Goal: Task Accomplishment & Management: Use online tool/utility

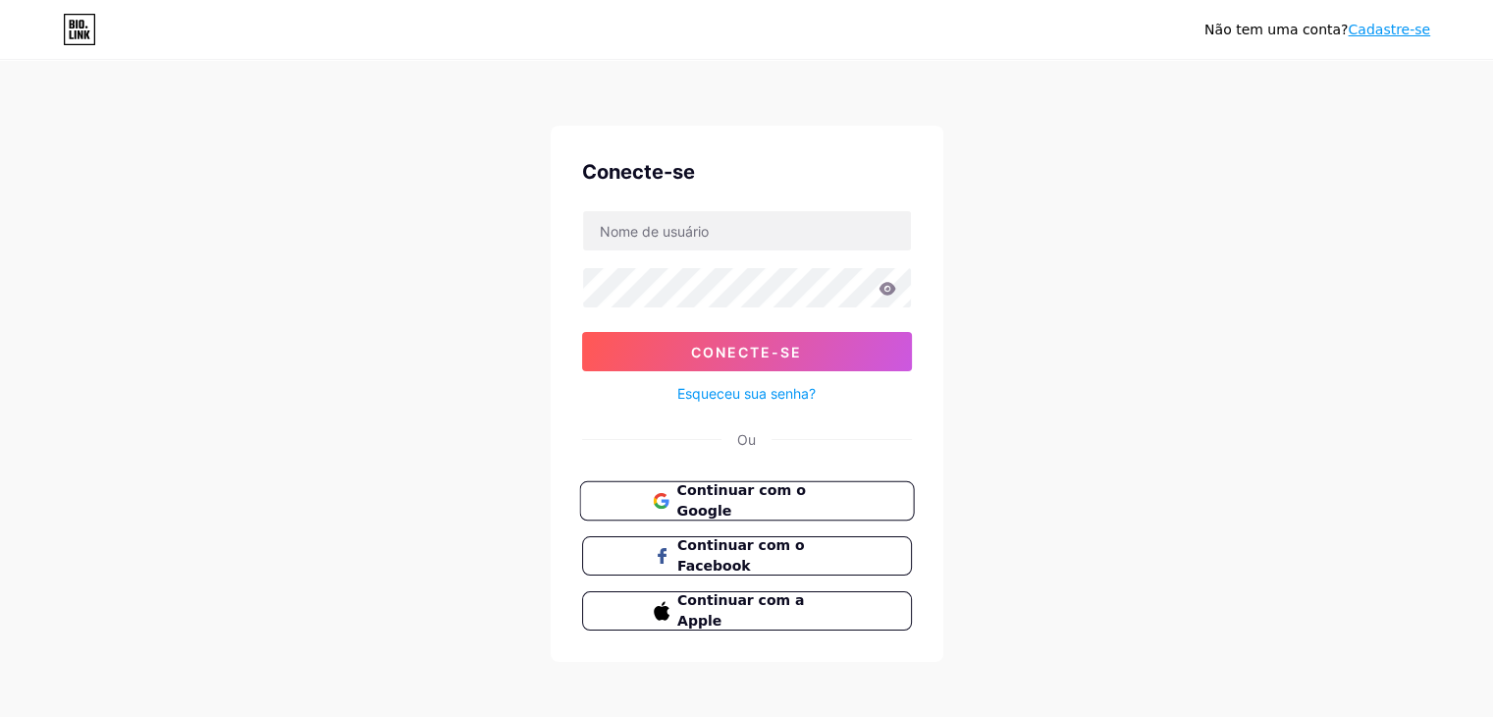
click at [805, 493] on font "Continuar com o Google" at bounding box center [740, 500] width 129 height 37
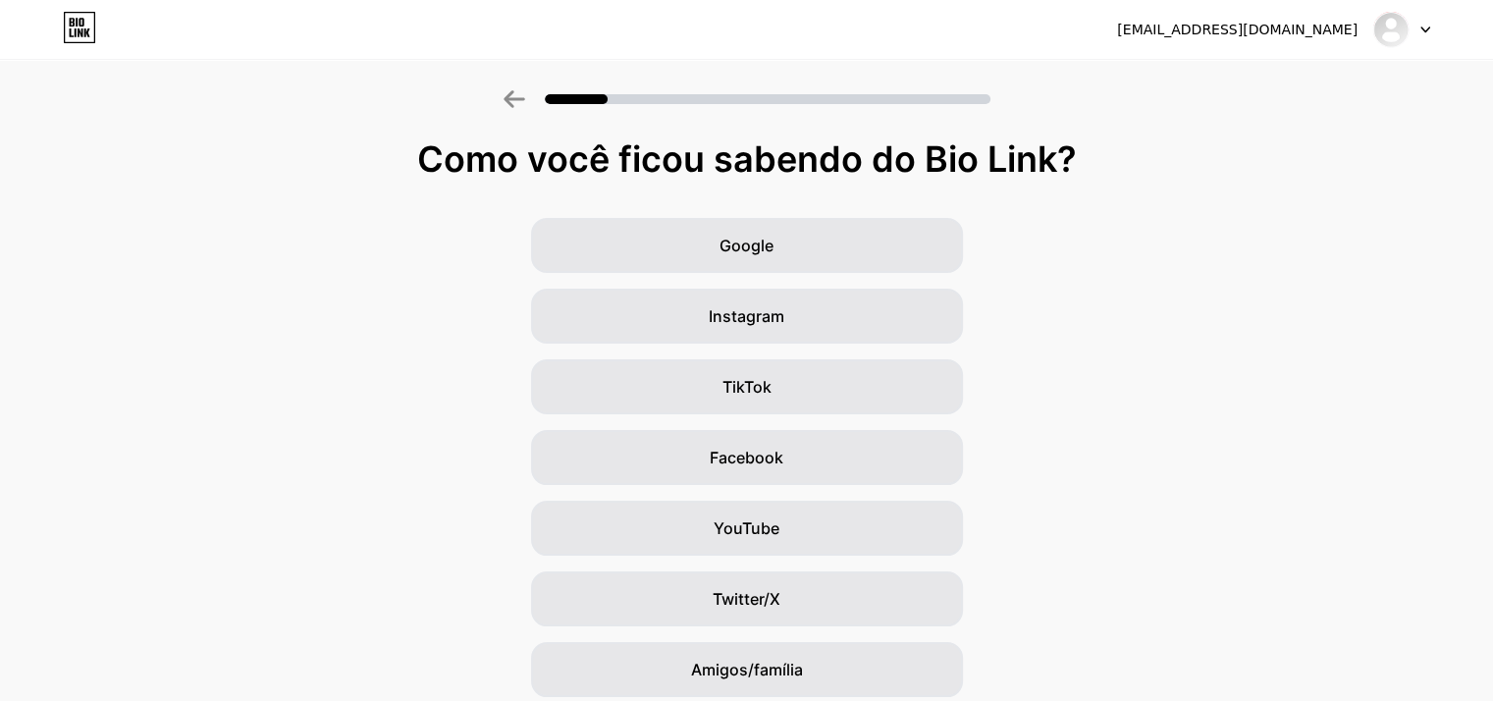
click at [1320, 356] on div "Google Instagram TikTok Facebook YouTube Twitter/X Amigos/família Outro" at bounding box center [746, 493] width 1493 height 550
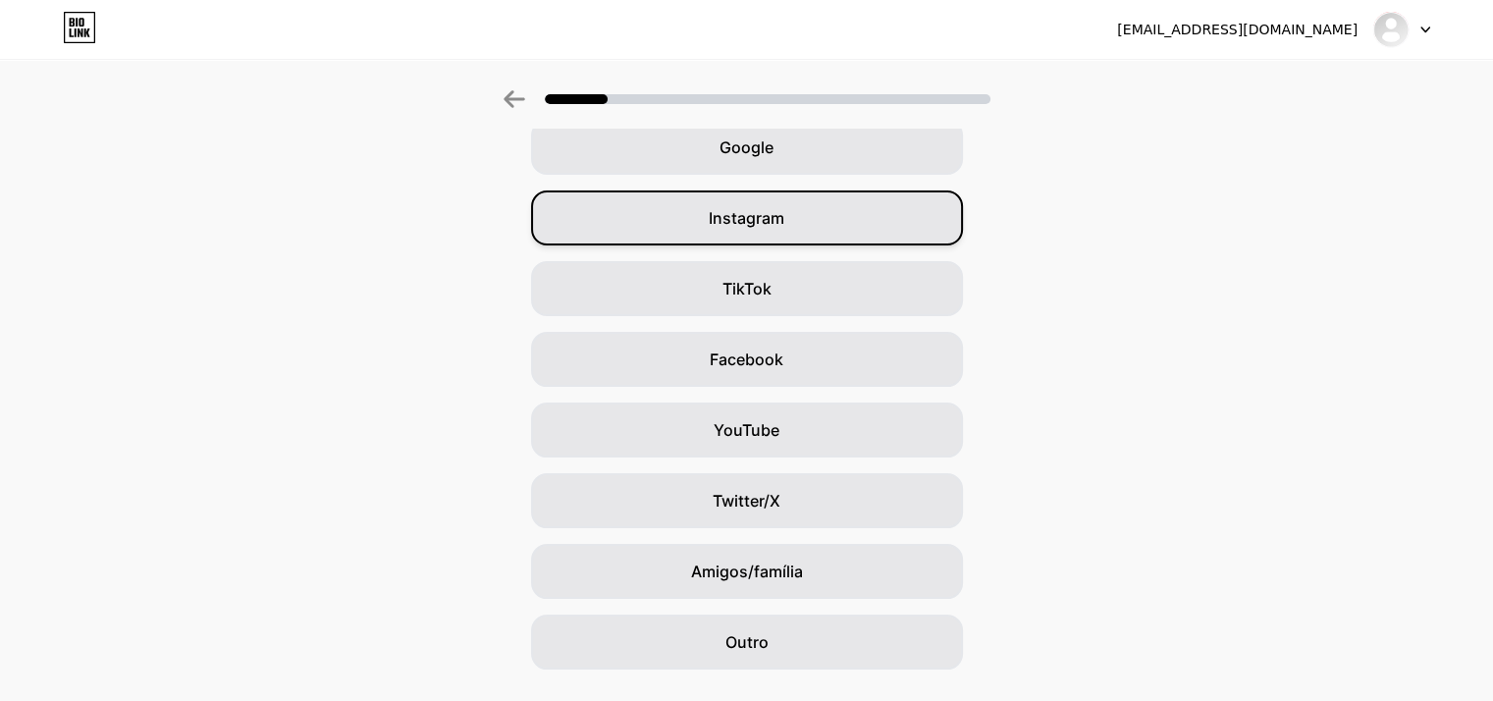
click at [806, 219] on div "Instagram" at bounding box center [747, 217] width 432 height 55
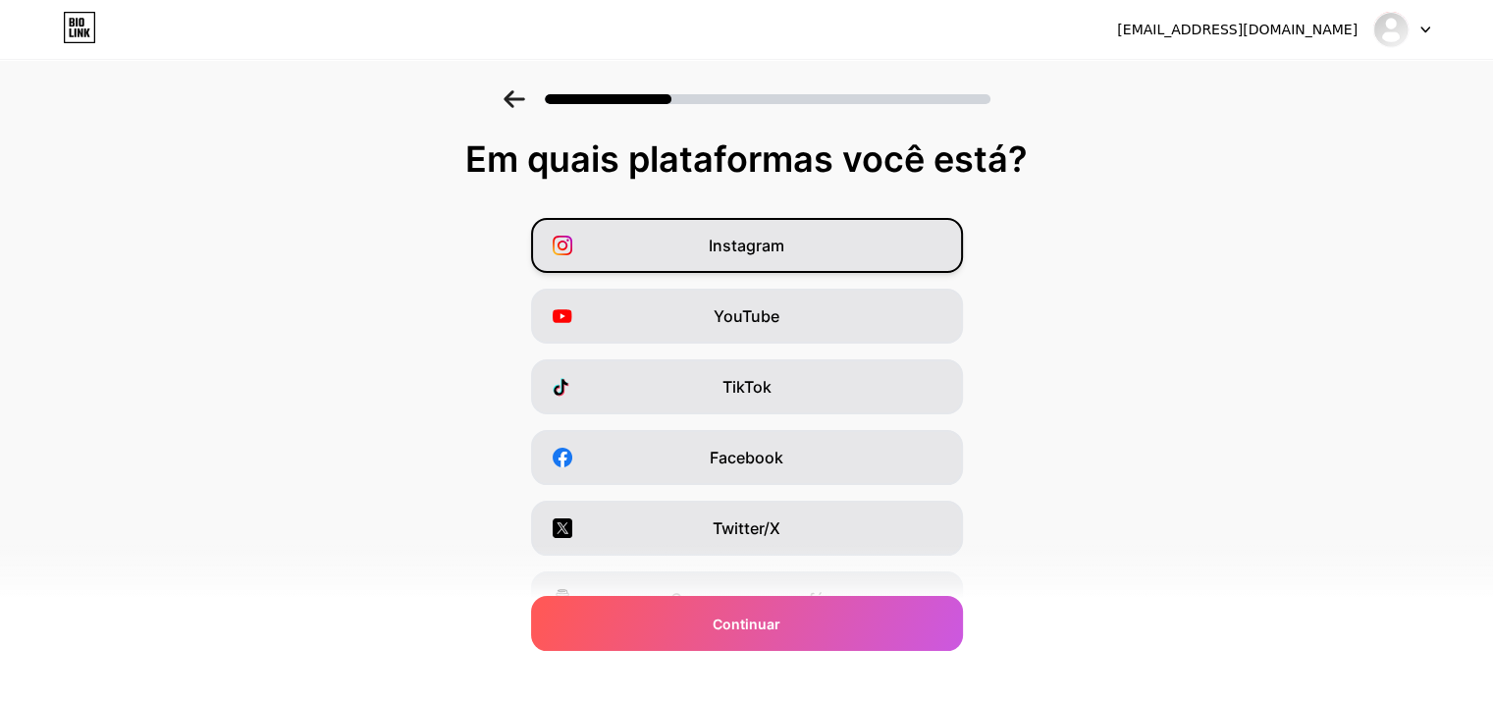
click at [778, 244] on font "Instagram" at bounding box center [747, 246] width 76 height 20
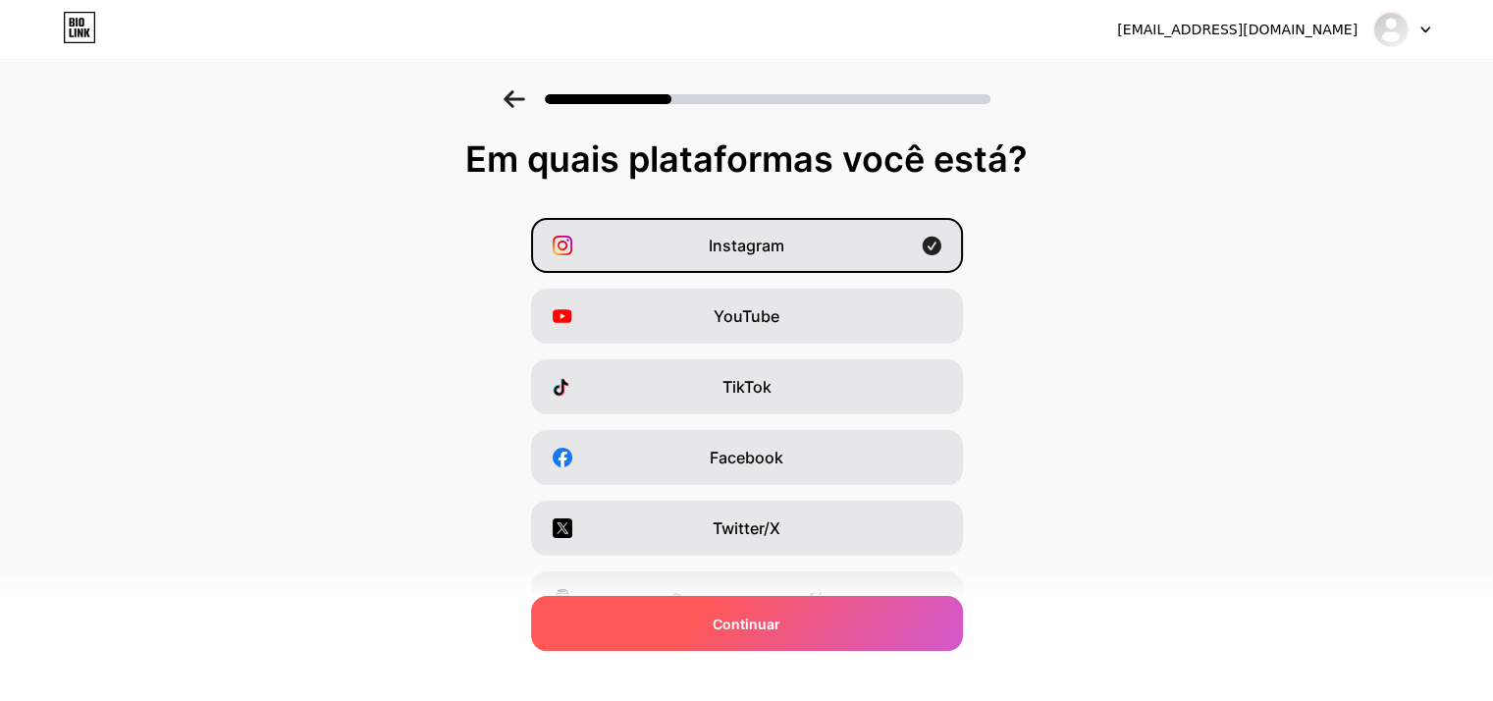
click at [766, 617] on font "Continuar" at bounding box center [747, 623] width 68 height 17
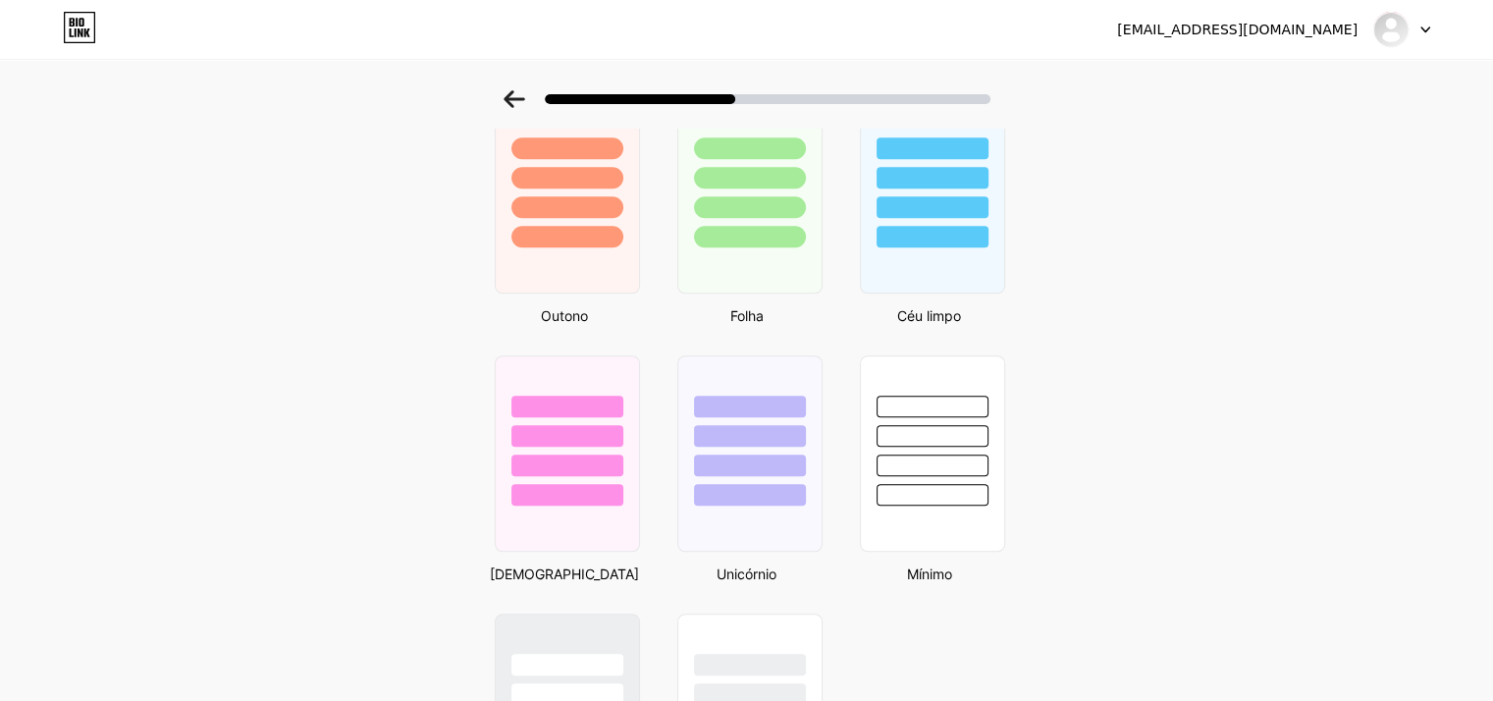
scroll to position [1472, 0]
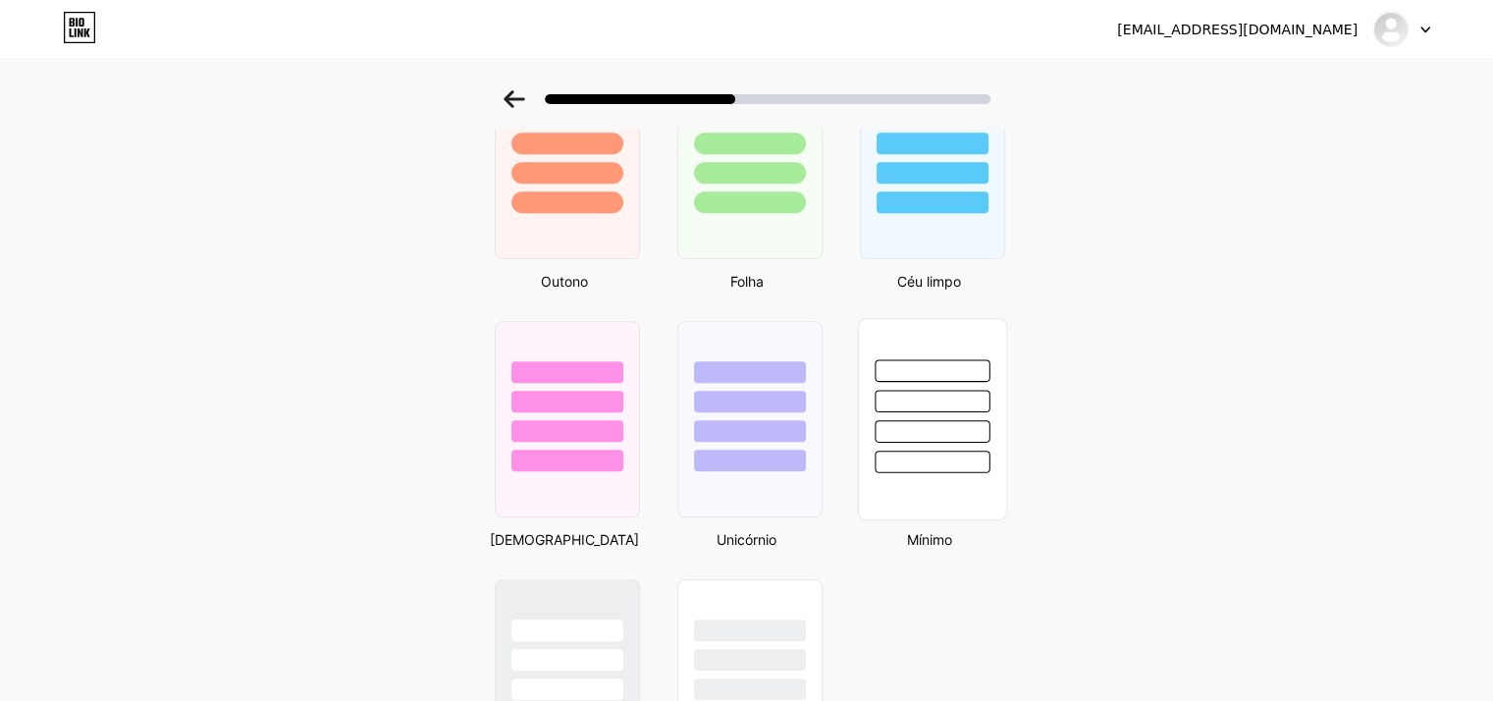
click at [959, 434] on div at bounding box center [932, 431] width 115 height 23
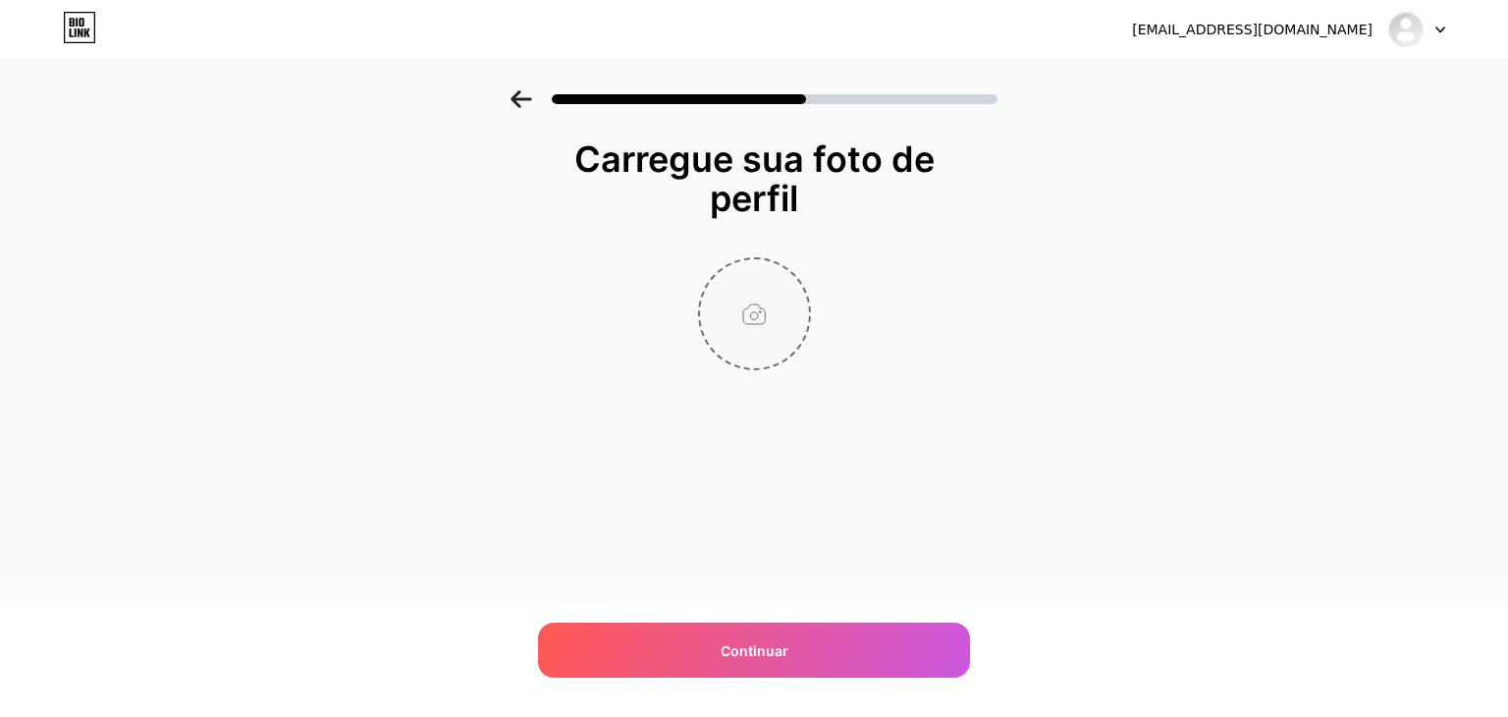
click at [733, 325] on input "file" at bounding box center [754, 313] width 109 height 109
type input "C:\fakepath\Design sem nome.jpg"
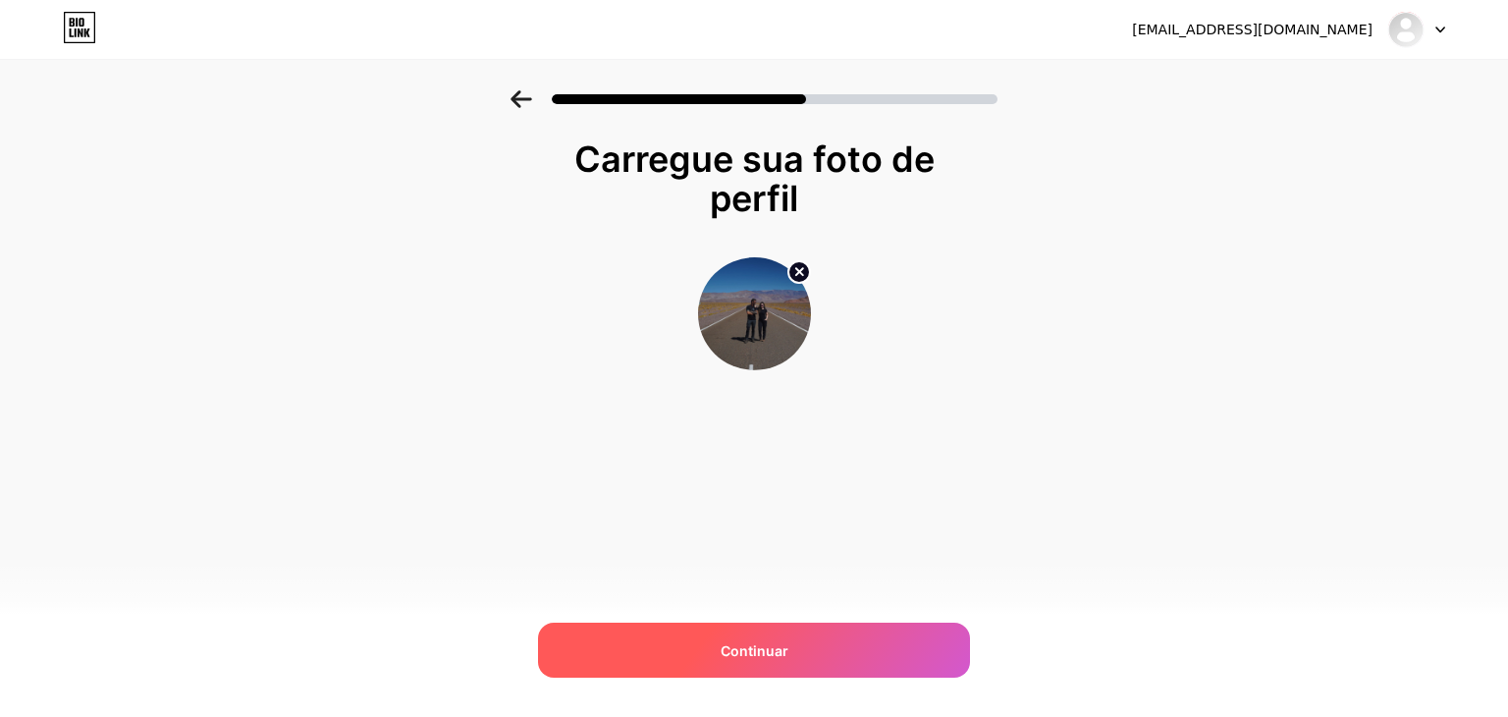
click at [797, 658] on div "Continuar" at bounding box center [754, 649] width 432 height 55
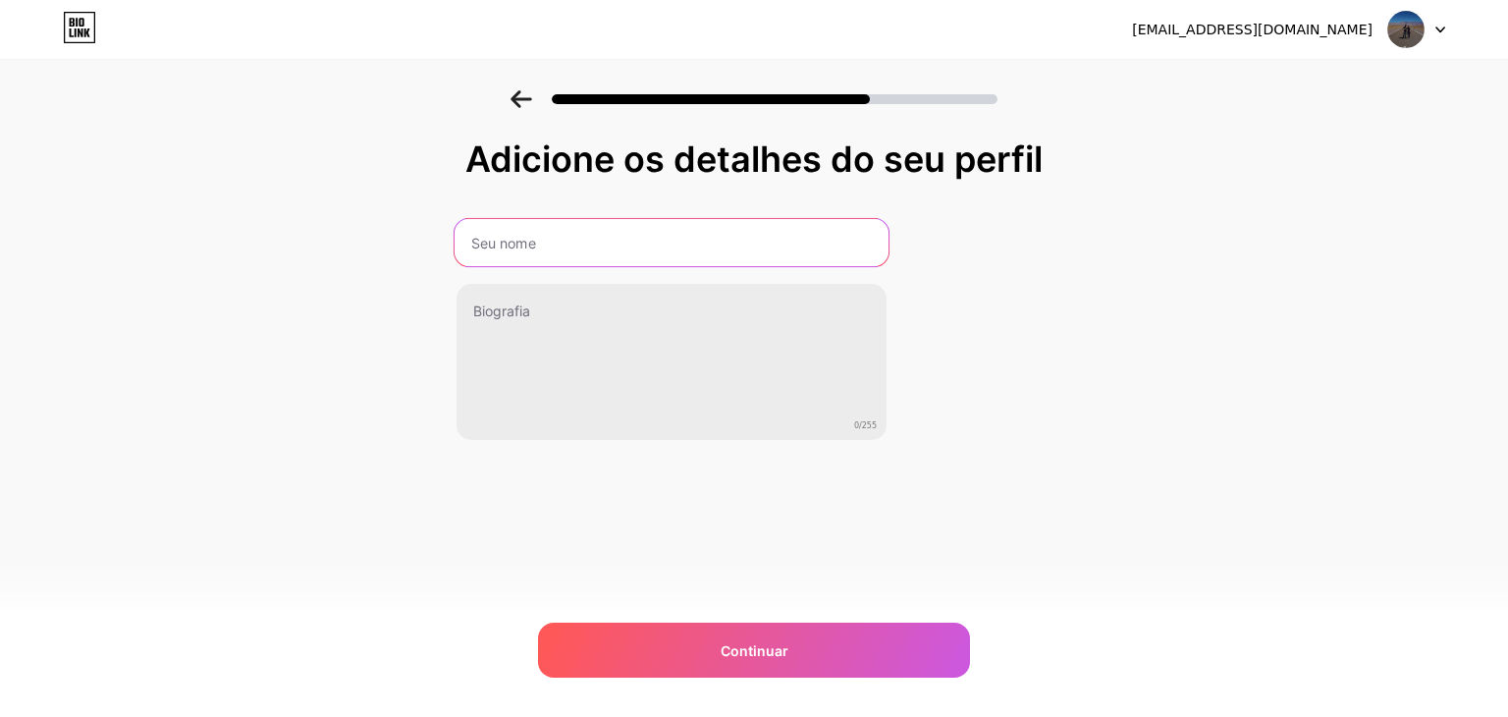
click at [719, 228] on input "text" at bounding box center [671, 242] width 434 height 47
paste input "saindoderota"
type input "saindoderota"
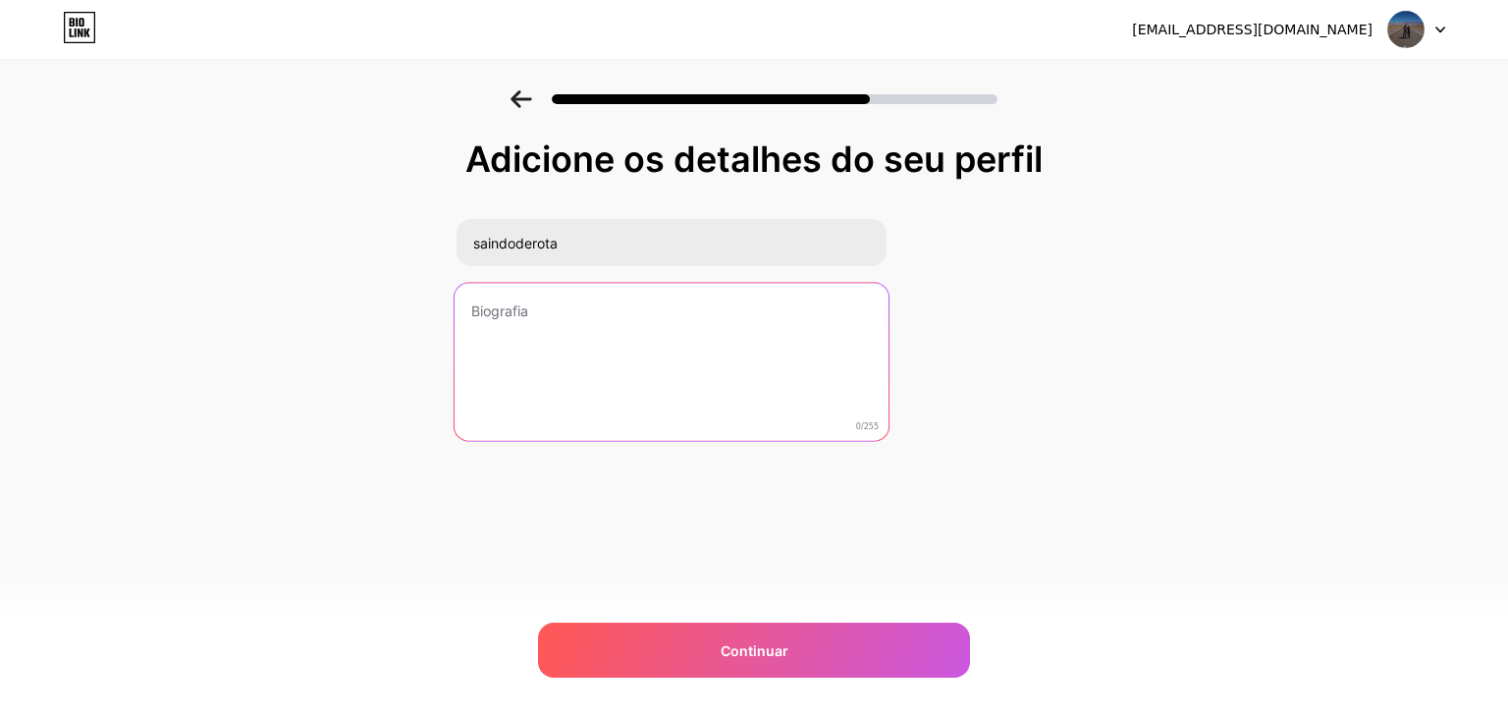
click at [741, 403] on textarea at bounding box center [671, 363] width 434 height 160
paste textarea "🚘 Aventuras, expedições e acampamentos. Dicas, perrengues e histórias da estrad…"
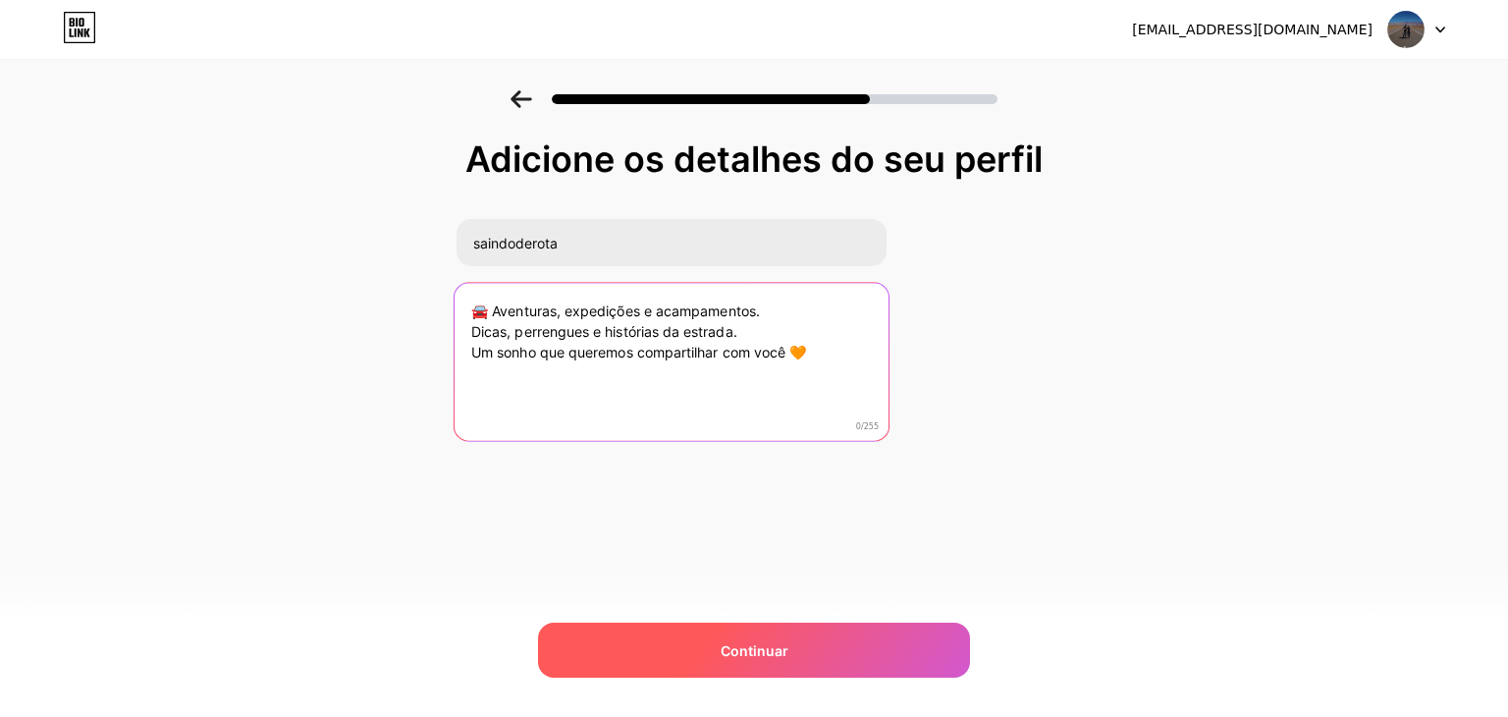
type textarea "🚘 Aventuras, expedições e acampamentos. Dicas, perrengues e histórias da estrad…"
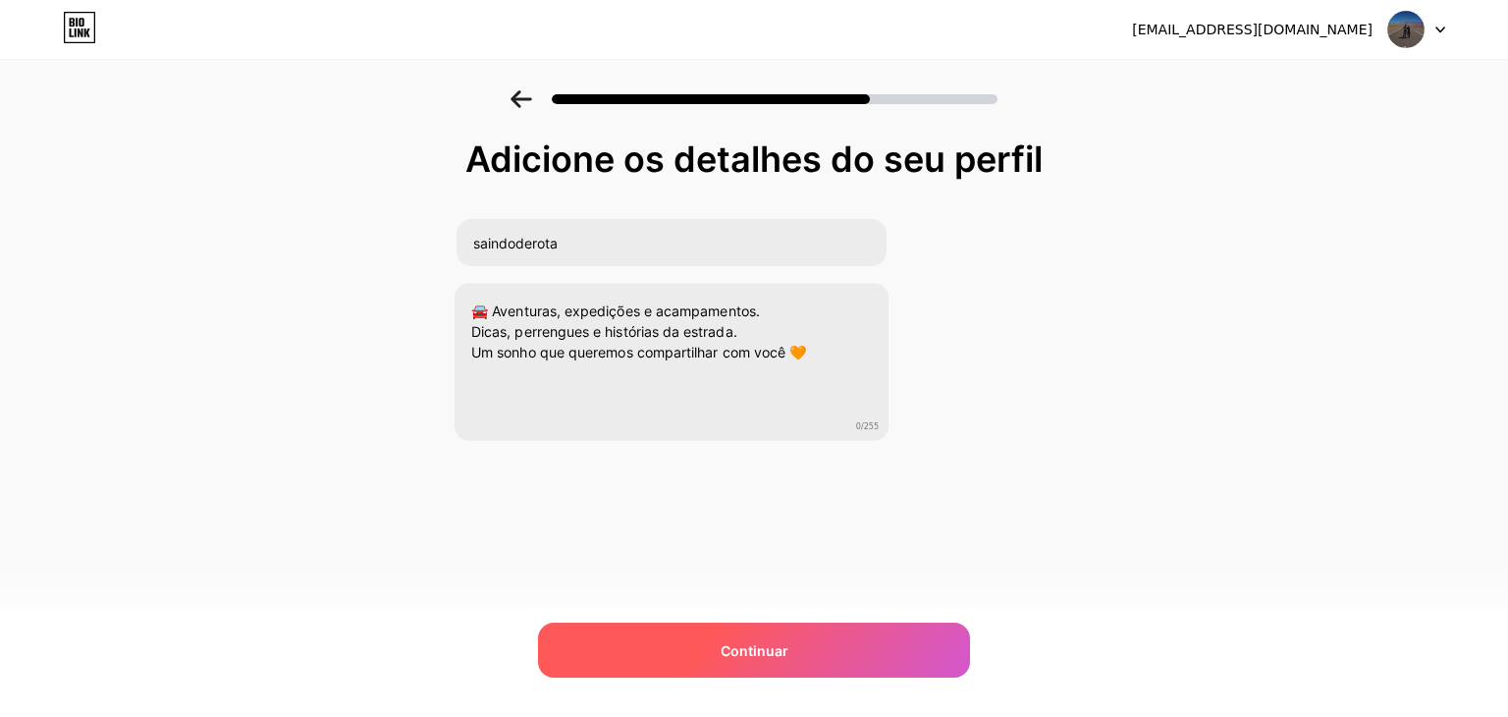
click at [765, 644] on font "Continuar" at bounding box center [755, 650] width 68 height 17
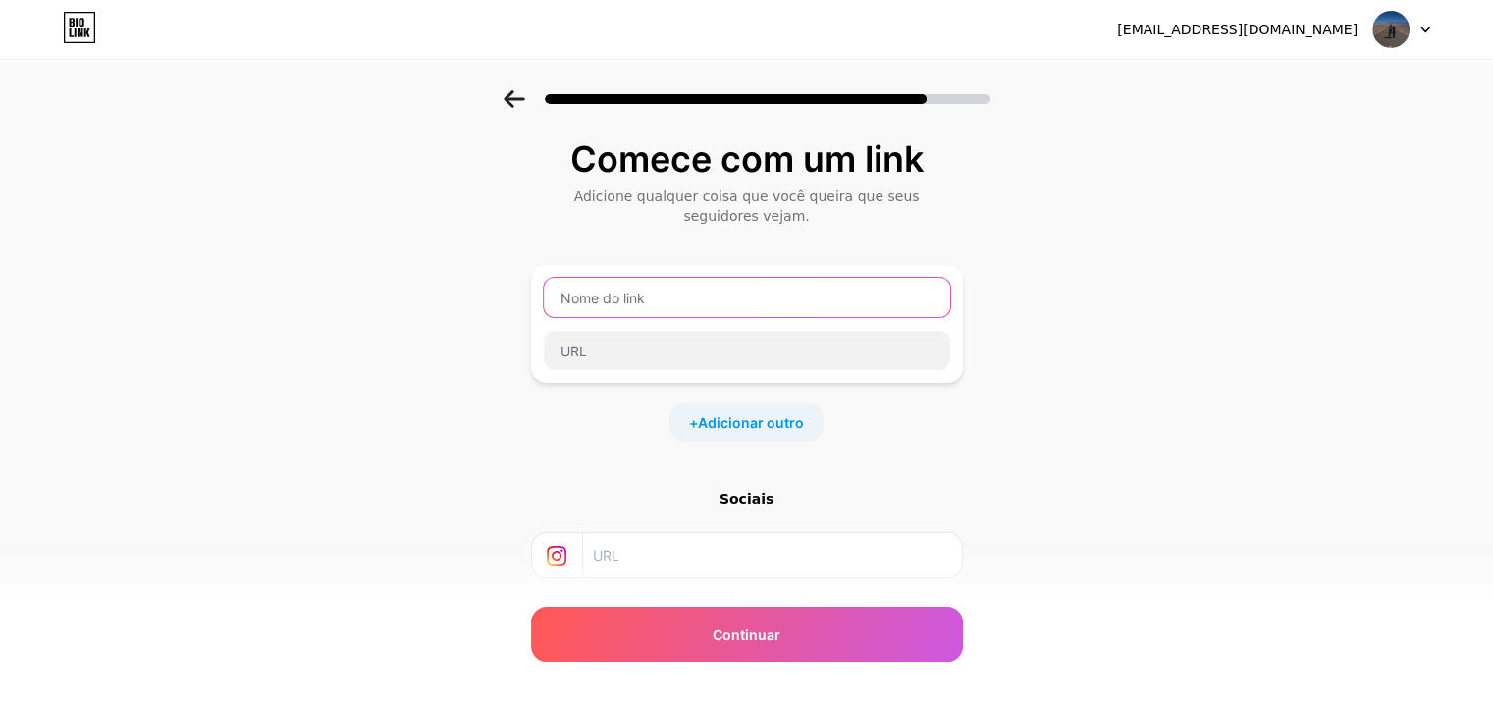
click at [668, 297] on input "text" at bounding box center [747, 297] width 406 height 39
drag, startPoint x: 667, startPoint y: 292, endPoint x: 485, endPoint y: 276, distance: 182.3
click at [485, 276] on div "Comece com um link Adicione qualquer coisa que você queira que seus seguidores …" at bounding box center [746, 445] width 1493 height 710
type input "Estação de energia cozinha"
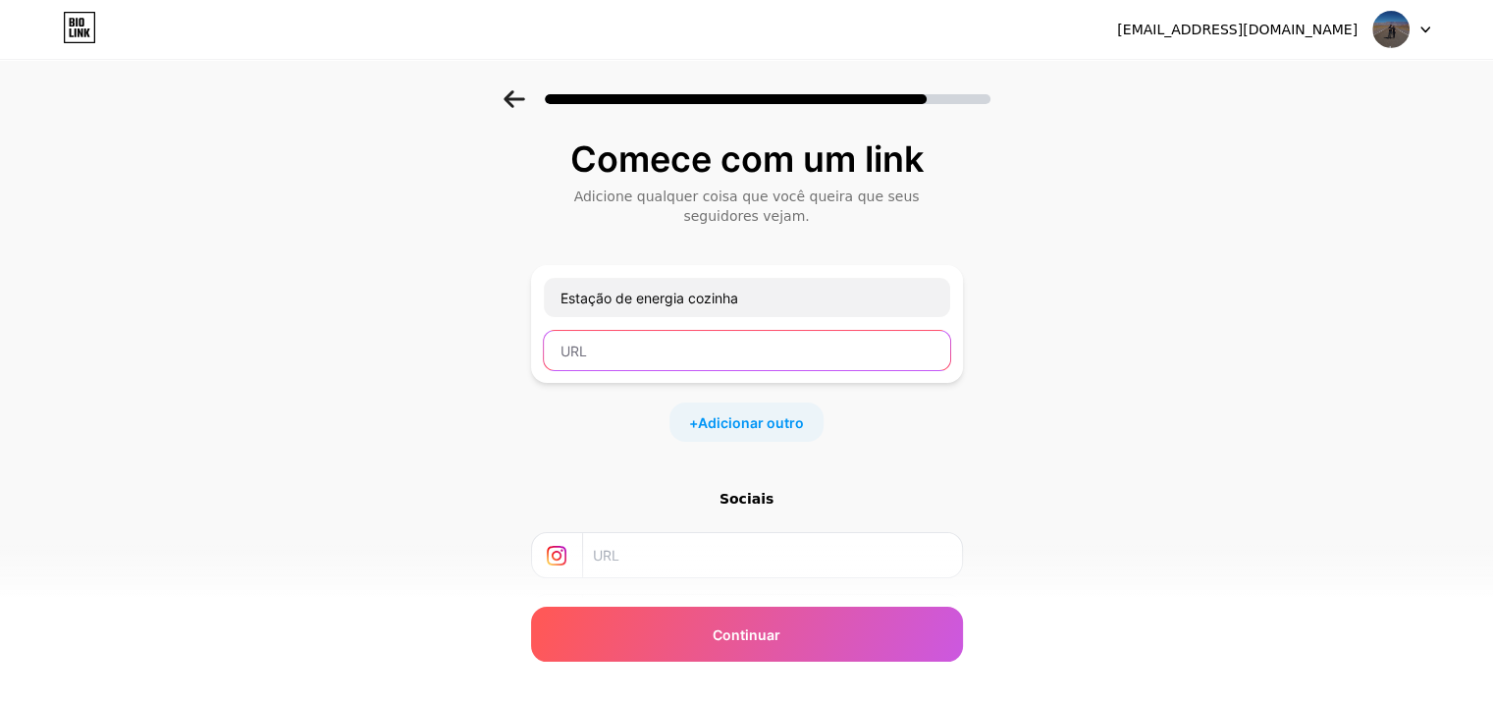
click at [597, 359] on input "text" at bounding box center [747, 350] width 406 height 39
paste input "https://mercadolivre.com/sec/23KXs1x"
type input "https://mercadolivre.com/sec/23KXs1x"
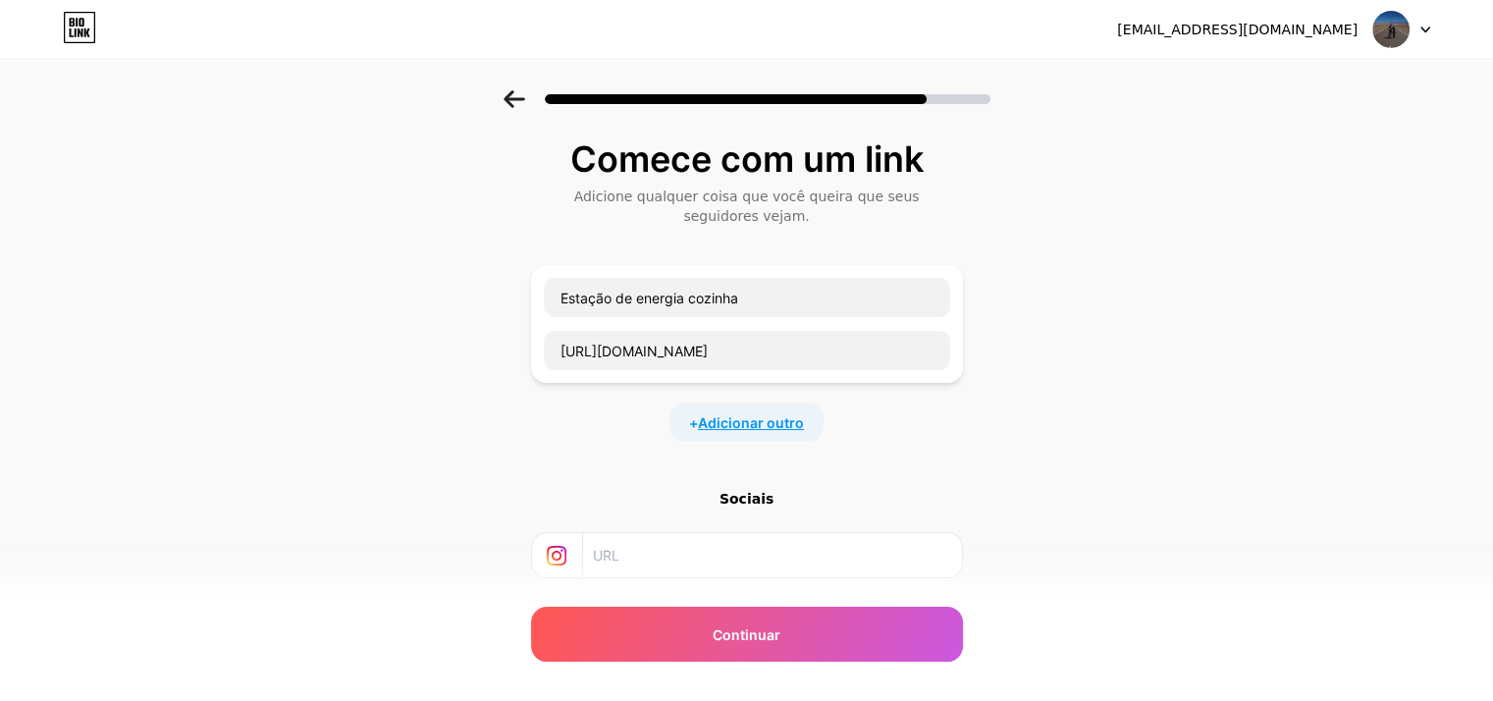
click at [774, 425] on font "Adicionar outro" at bounding box center [751, 422] width 106 height 17
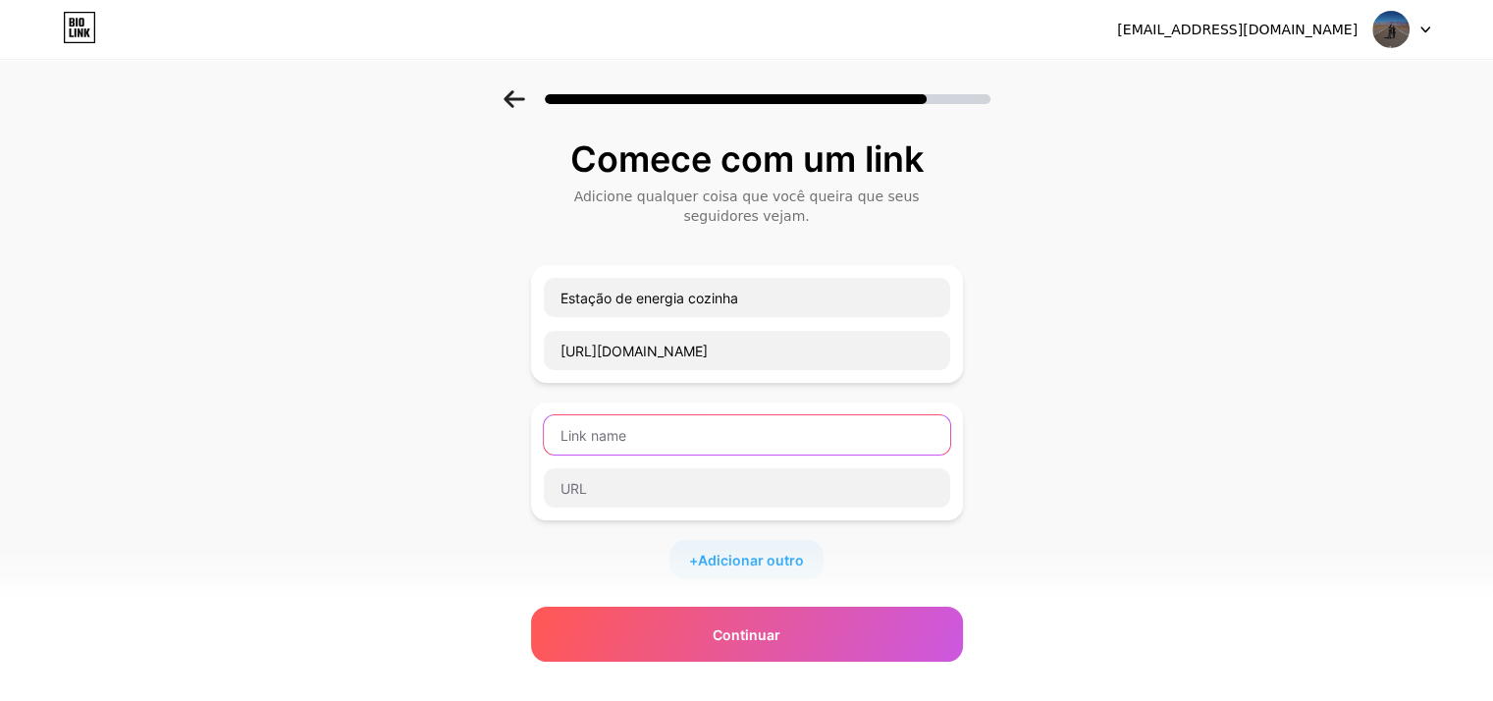
click at [693, 441] on input "text" at bounding box center [747, 434] width 406 height 39
type input "Cadeira camping"
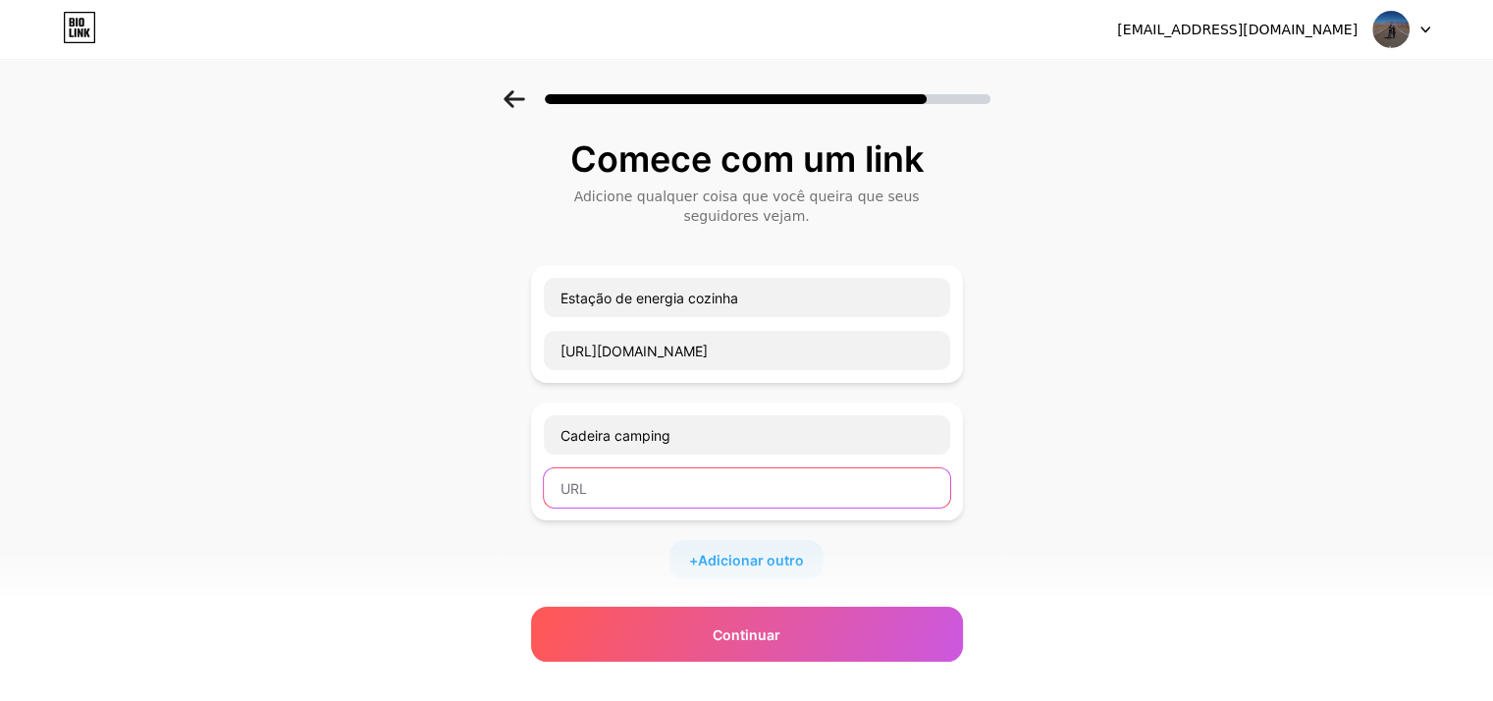
click at [682, 484] on input "text" at bounding box center [747, 487] width 406 height 39
paste input "https://mercadolivre.com/sec/2j5fqPh"
type input "https://mercadolivre.com/sec/2j5fqPh"
click at [774, 564] on font "Adicionar outro" at bounding box center [751, 560] width 106 height 17
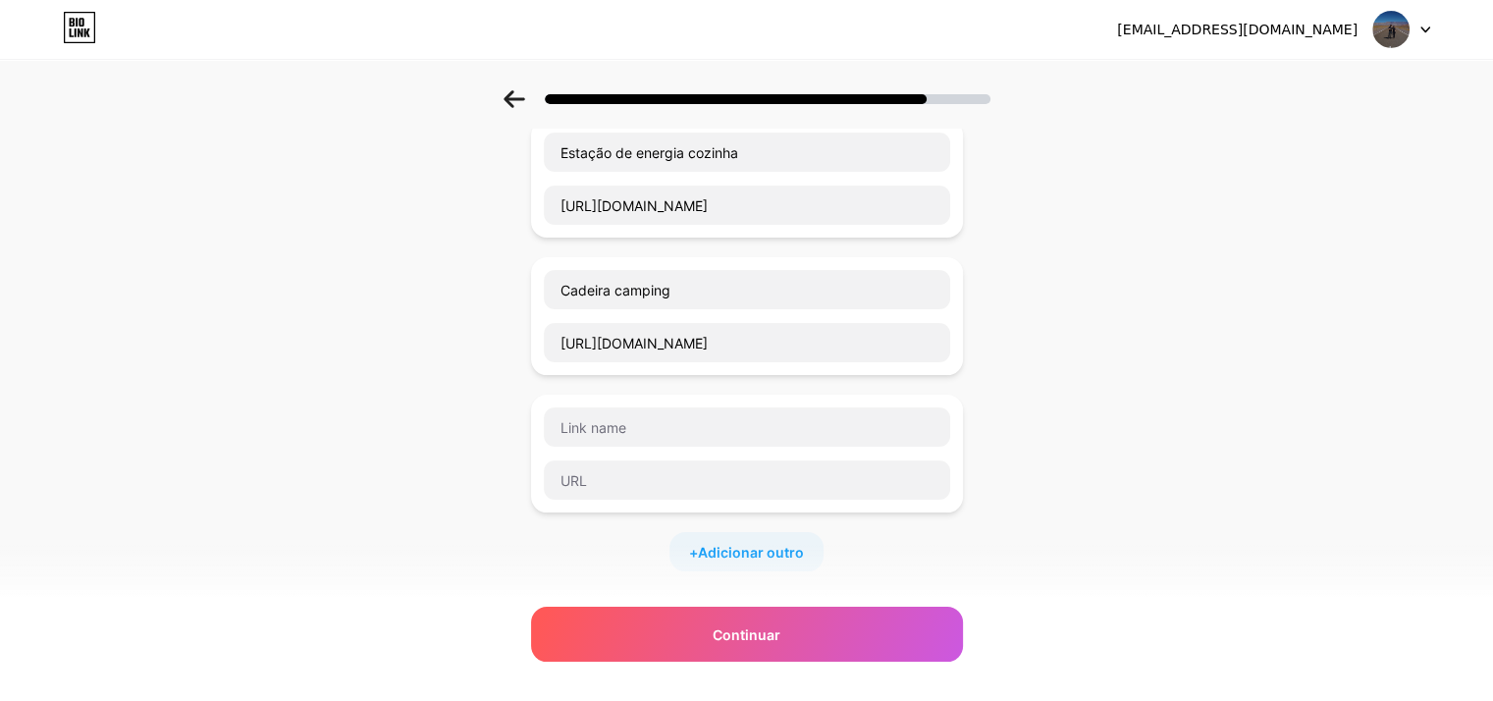
scroll to position [196, 0]
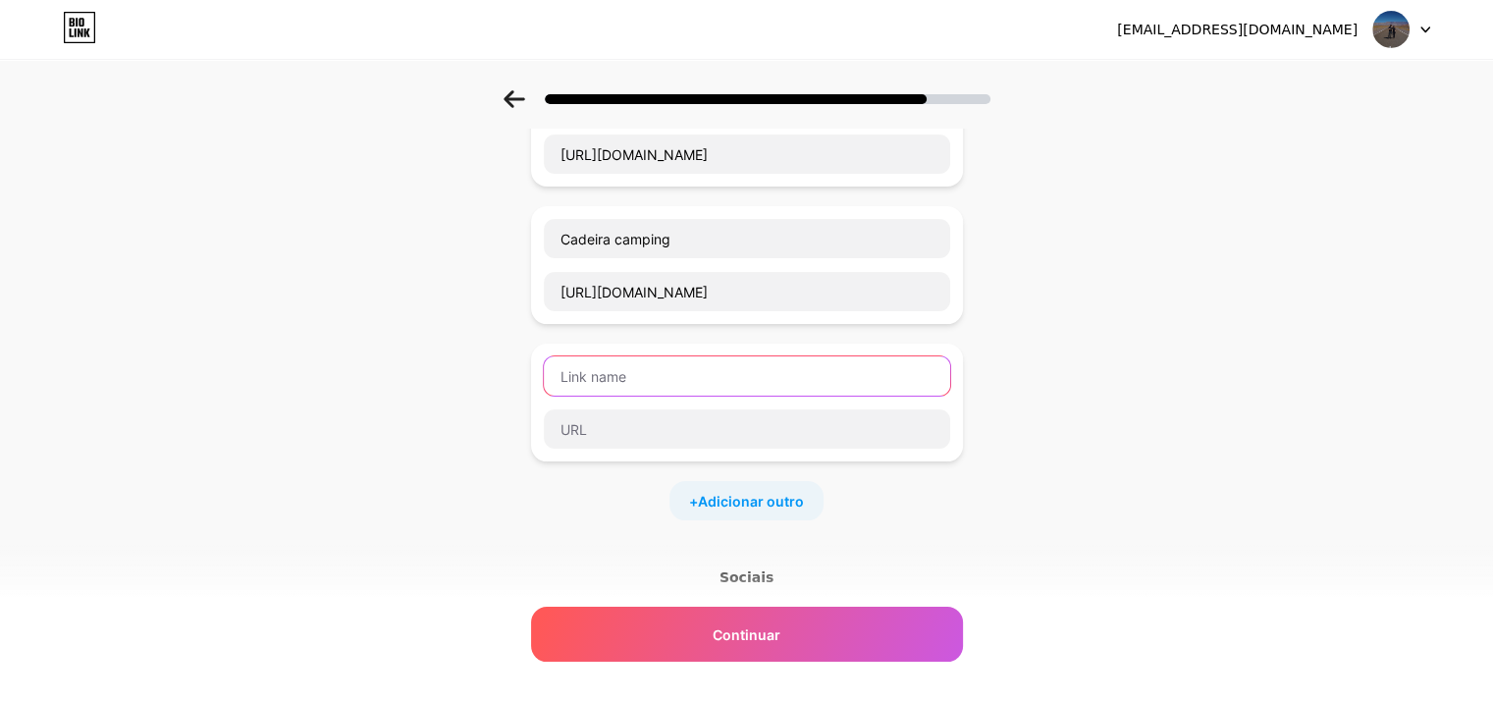
click at [821, 373] on input "text" at bounding box center [747, 375] width 406 height 39
type input "Mesa dobrável"
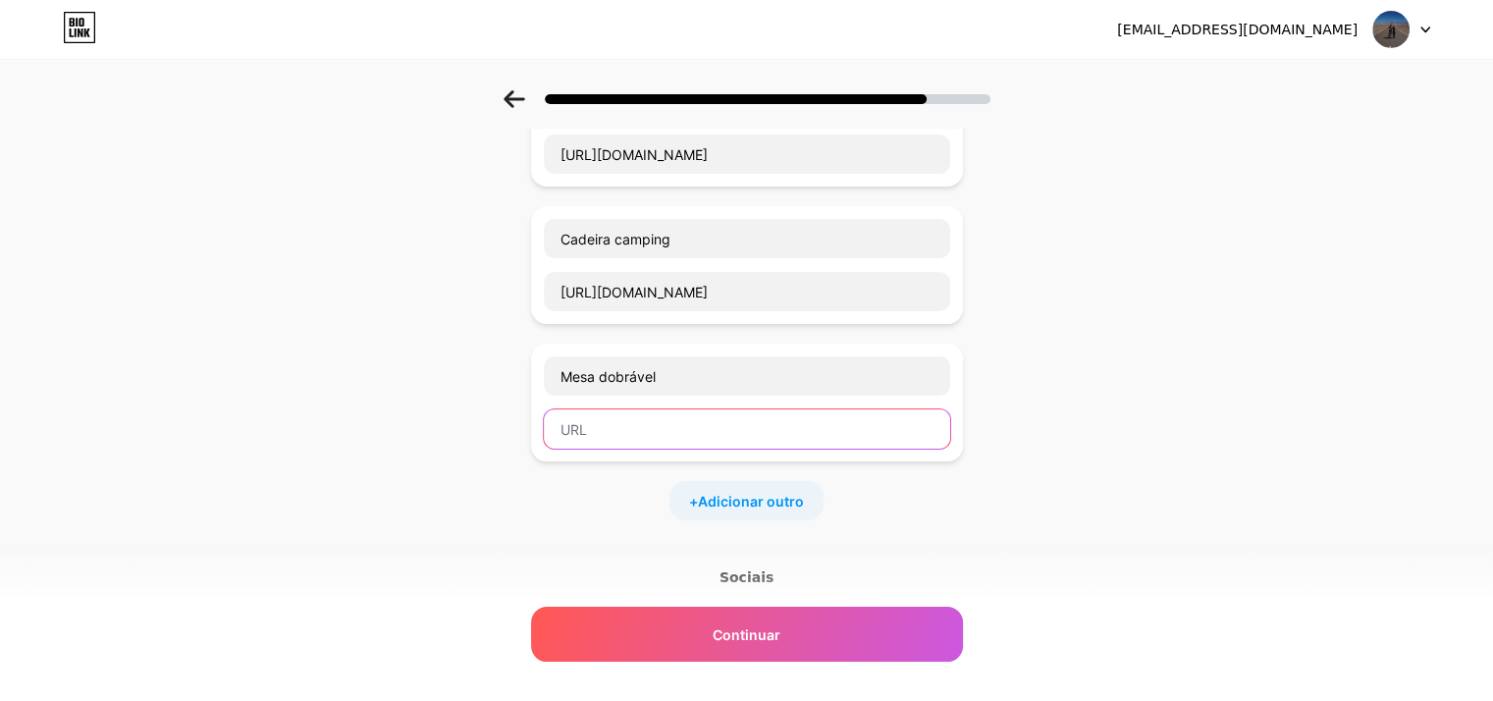
click at [765, 438] on input "text" at bounding box center [747, 428] width 406 height 39
paste input "https://tidd.ly/4nqldRY"
type input "https://tidd.ly/4nqldRY"
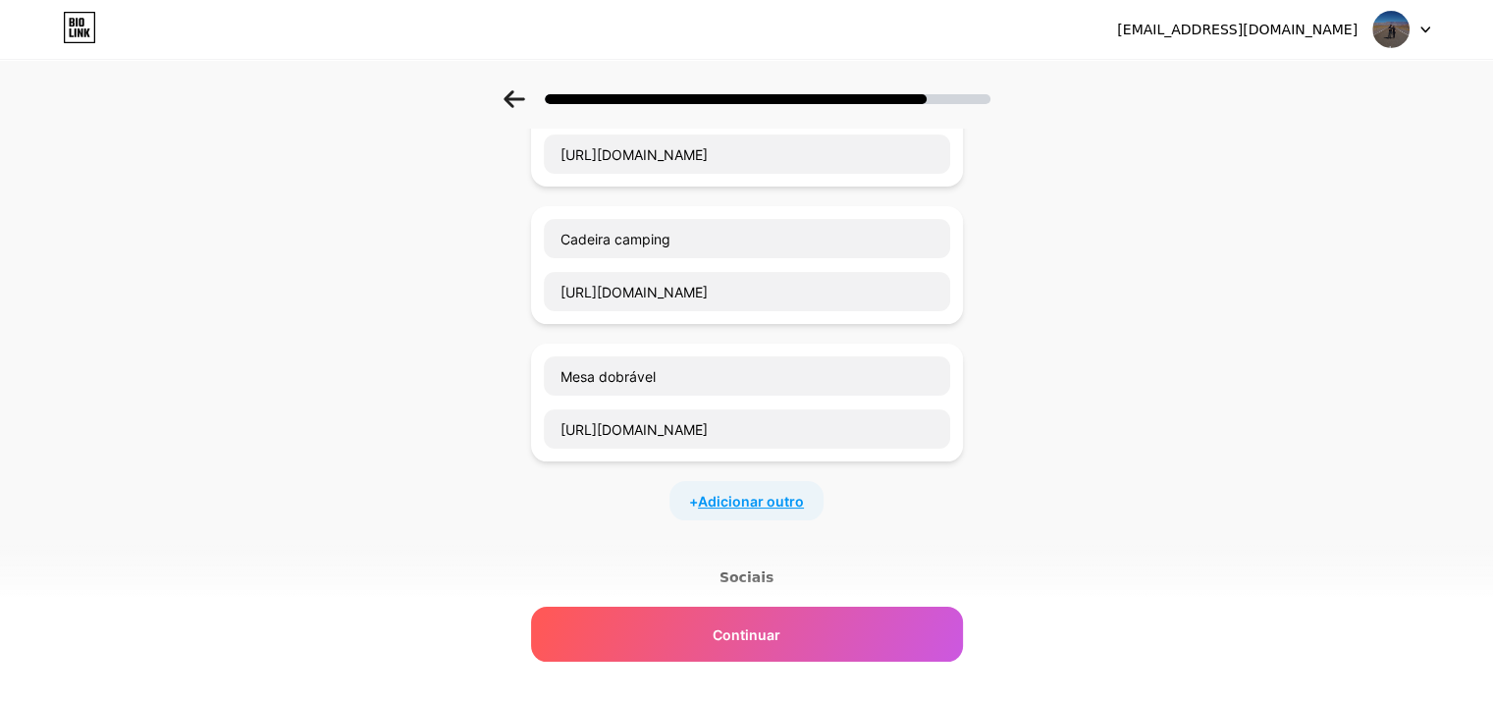
click at [756, 507] on span "Adicionar outro" at bounding box center [751, 501] width 106 height 21
click at [783, 510] on input "text" at bounding box center [747, 513] width 406 height 39
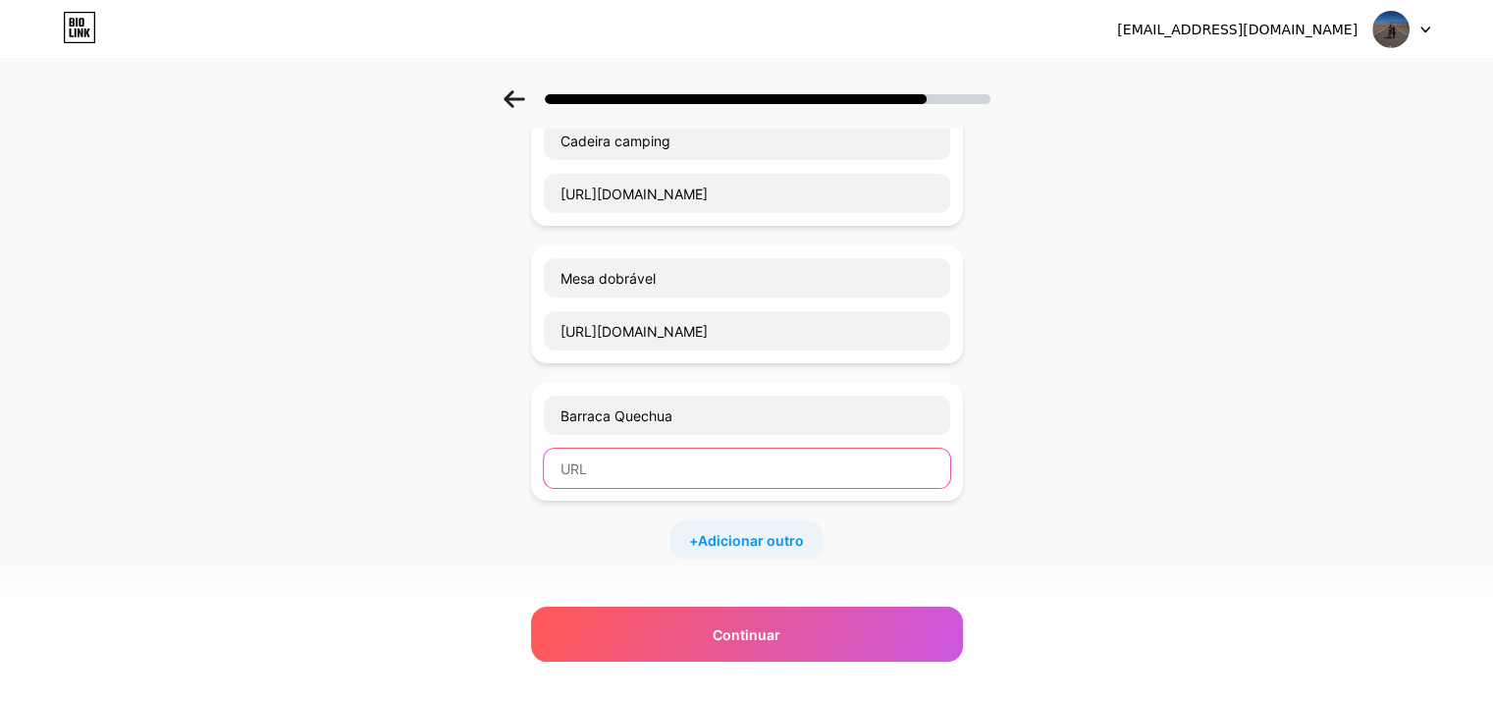
click at [696, 476] on input "text" at bounding box center [747, 468] width 406 height 39
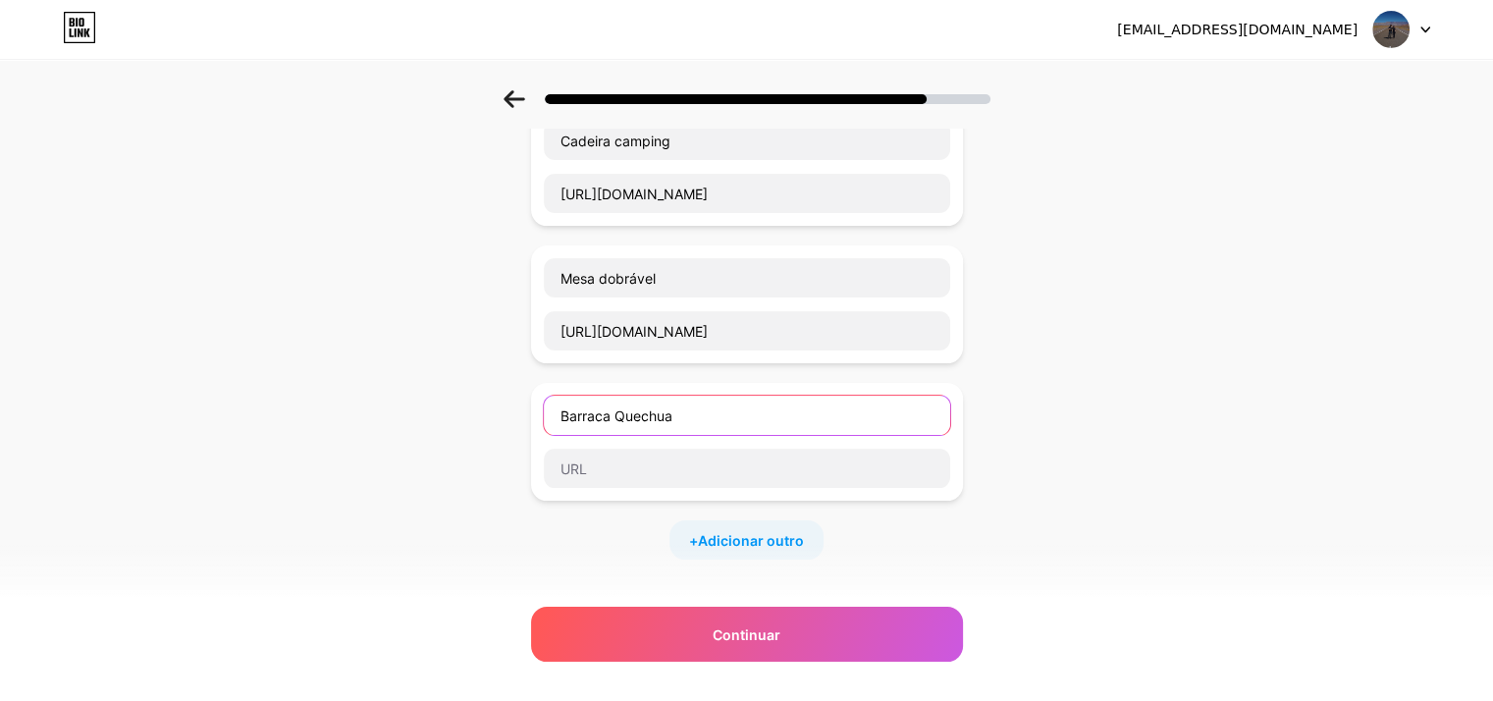
drag, startPoint x: 706, startPoint y: 399, endPoint x: 472, endPoint y: 400, distance: 233.6
click at [472, 400] on div "Comece com um link Adicione qualquer coisa que você queira que seus seguidores …" at bounding box center [746, 357] width 1493 height 1122
type input "Nossa barraca"
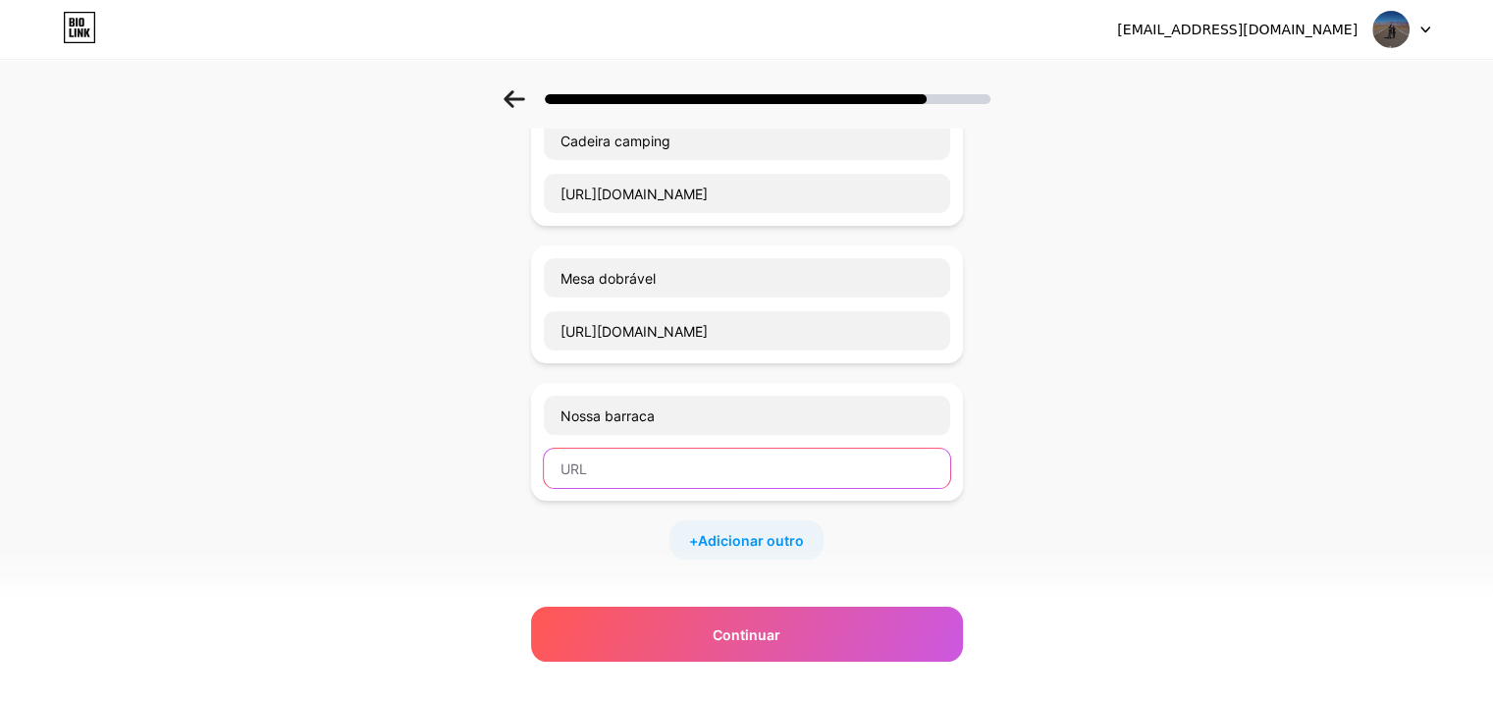
click at [636, 451] on input "text" at bounding box center [747, 468] width 406 height 39
paste input "https://tidd.ly/46ekpIW"
type input "https://tidd.ly/46ekpIW"
click at [1182, 430] on div "Comece com um link Adicione qualquer coisa que você queira que seus seguidores …" at bounding box center [746, 357] width 1493 height 1122
click at [764, 542] on font "Adicionar outro" at bounding box center [751, 540] width 106 height 17
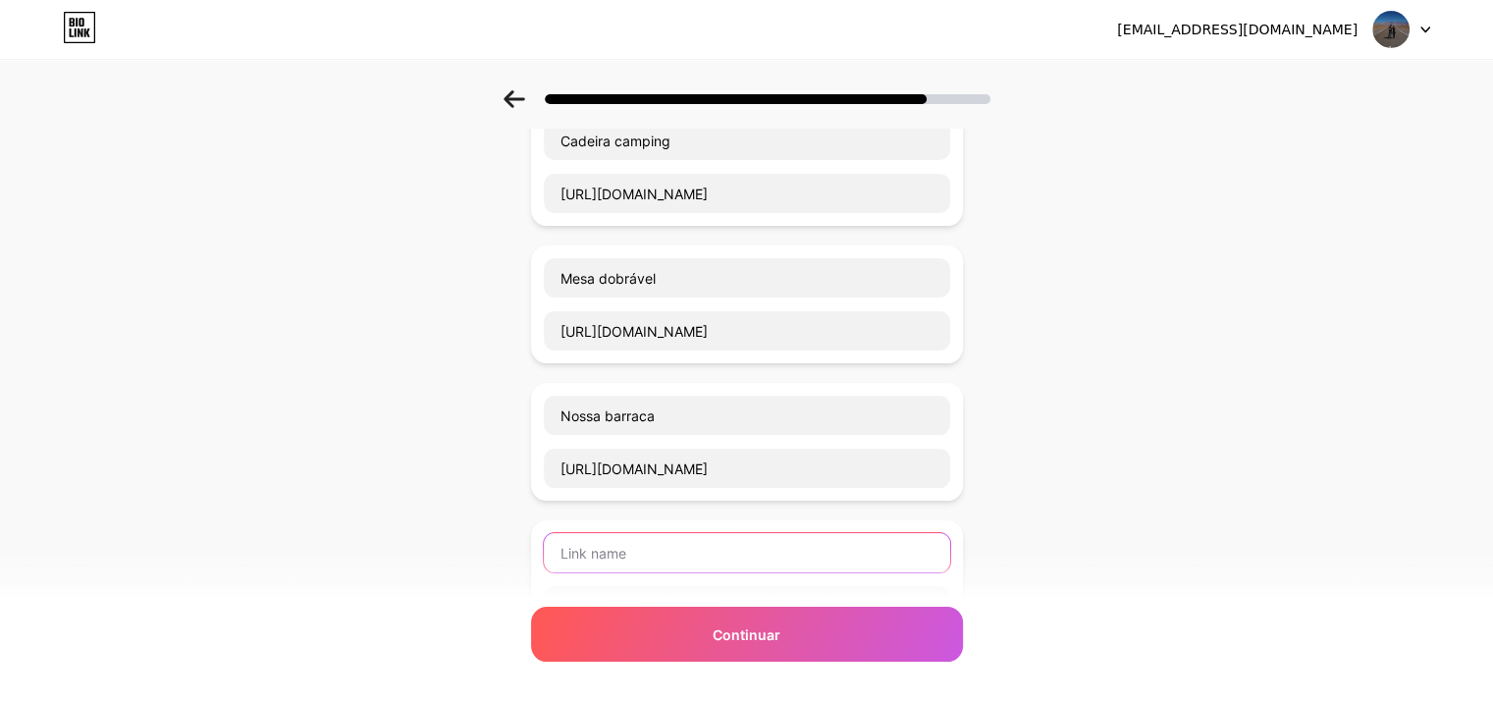
click at [728, 559] on input "text" at bounding box center [747, 552] width 406 height 39
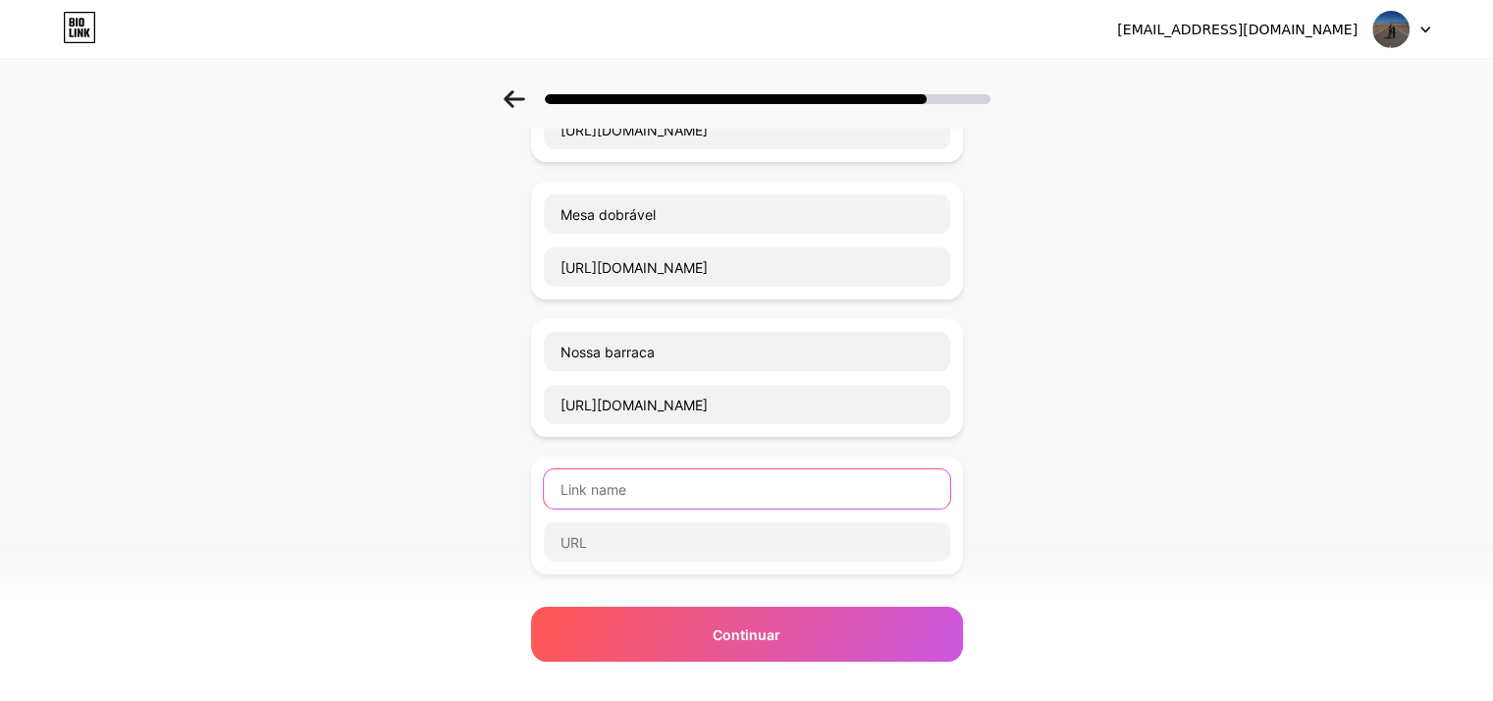
scroll to position [393, 0]
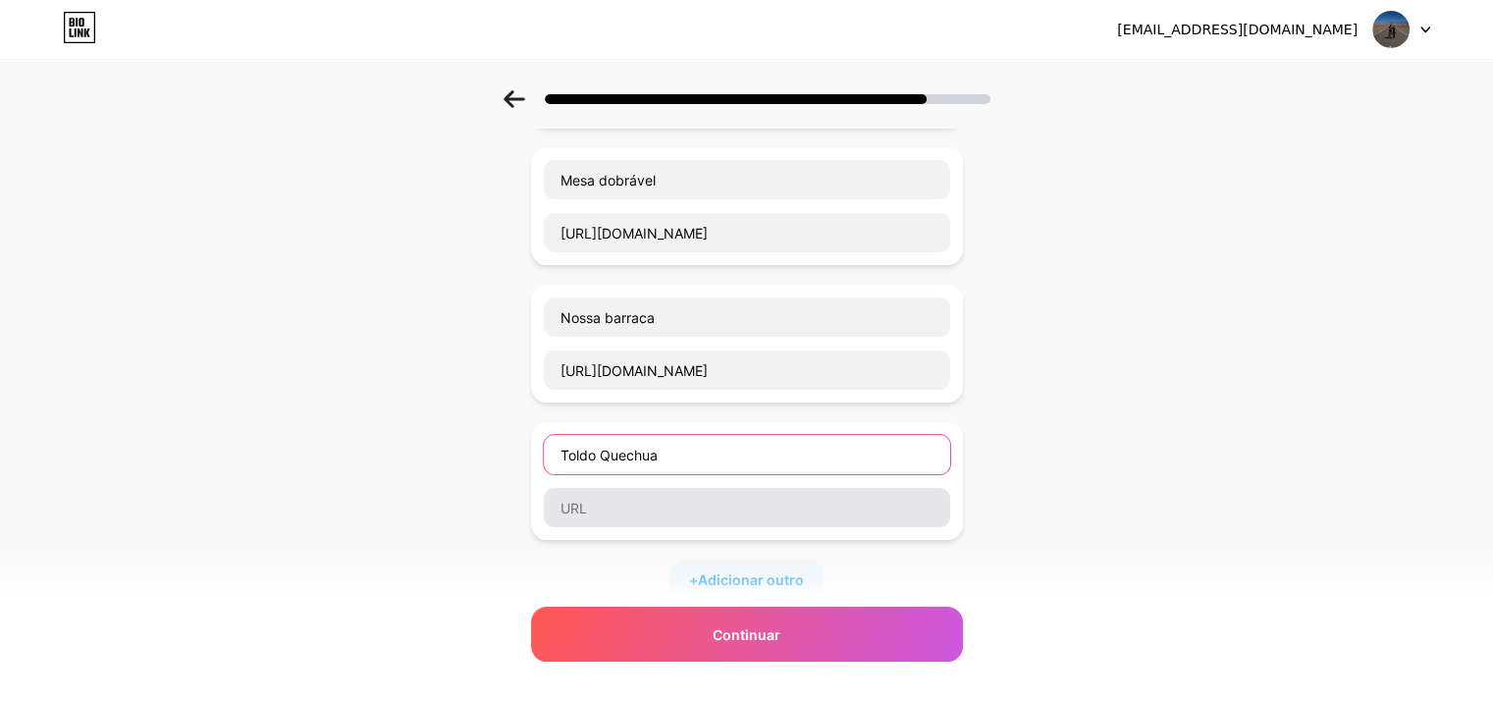
type input "Toldo Quechua"
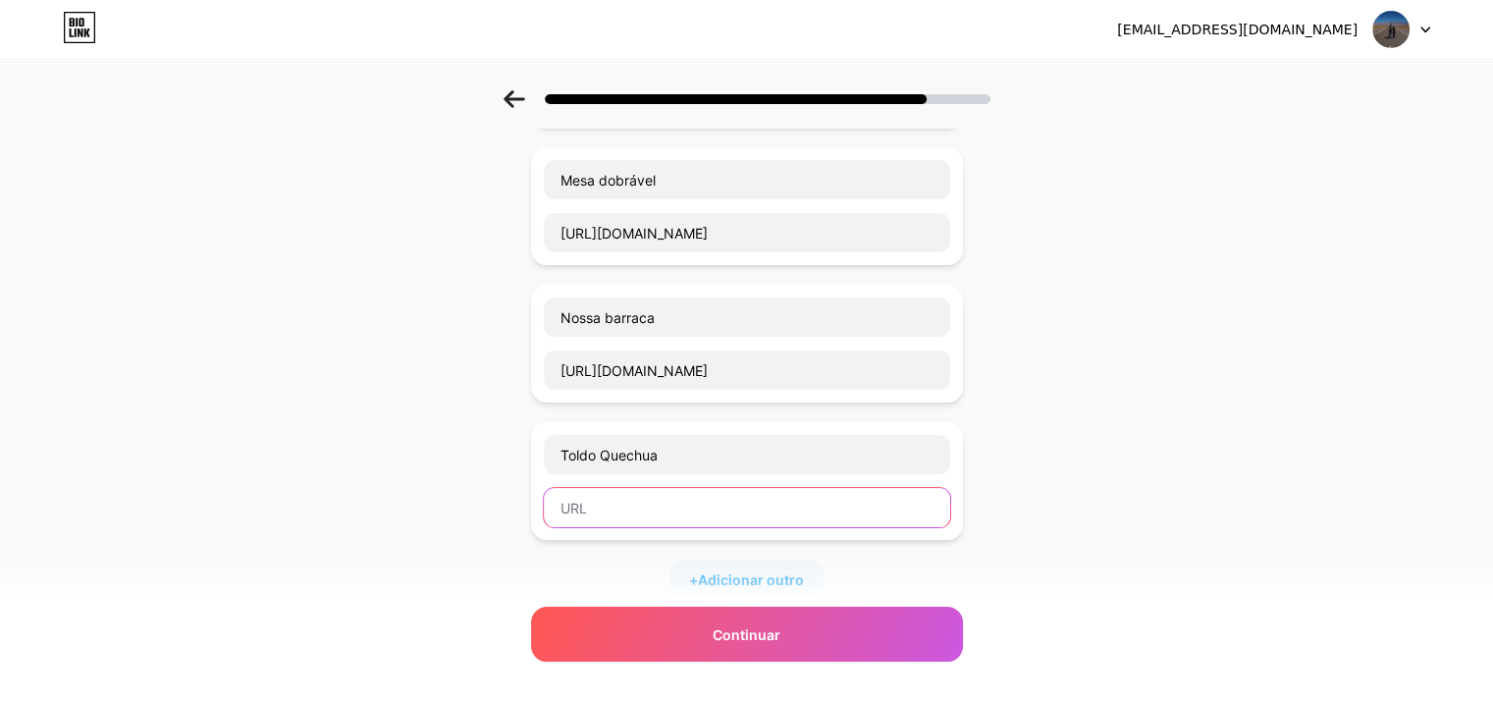
click at [609, 506] on input "text" at bounding box center [747, 507] width 406 height 39
paste input "https://tidd.ly/3IihF5d"
type input "https://tidd.ly/3IihF5d"
drag, startPoint x: 1041, startPoint y: 488, endPoint x: 1021, endPoint y: 495, distance: 20.8
click at [1041, 488] on div "Comece com um link Adicione qualquer coisa que você queira que seus seguidores …" at bounding box center [746, 327] width 1493 height 1259
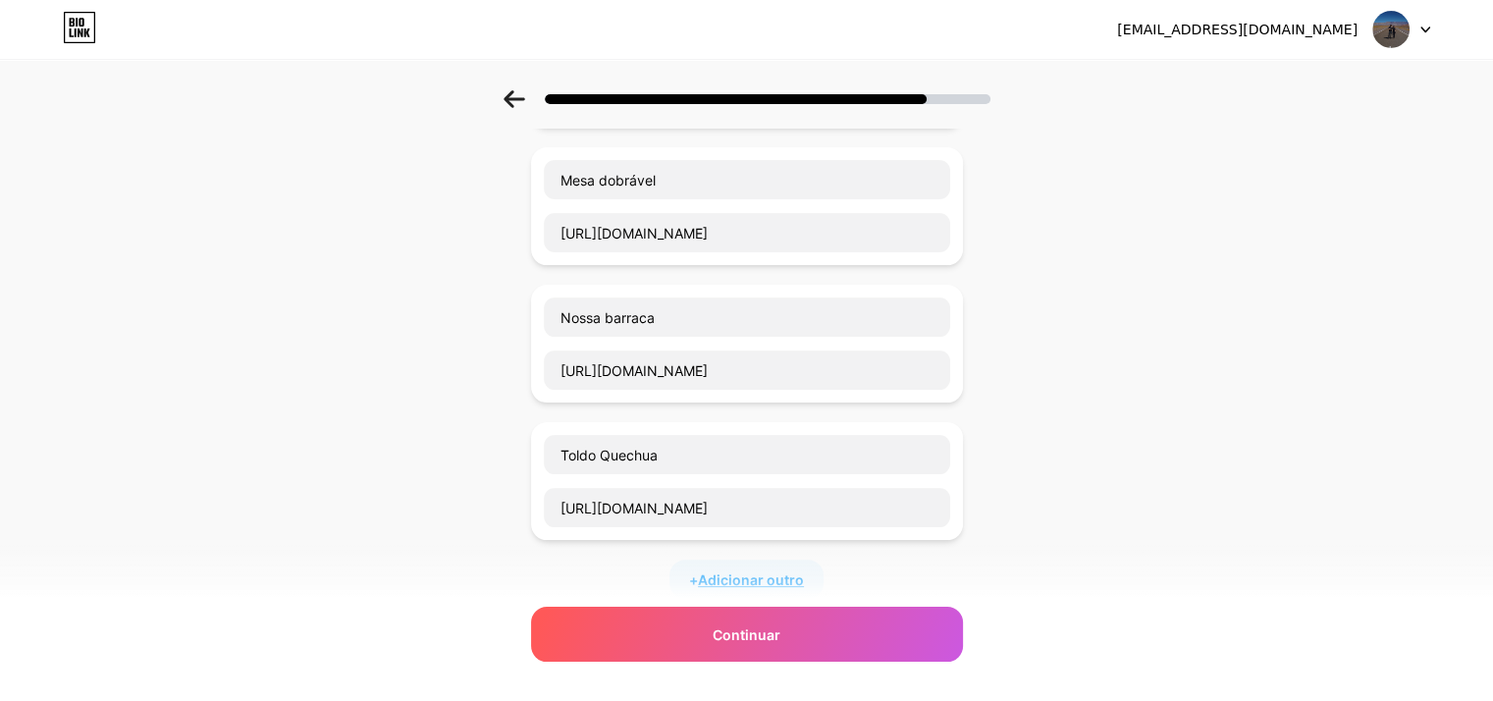
click at [793, 578] on font "Adicionar outro" at bounding box center [751, 579] width 106 height 17
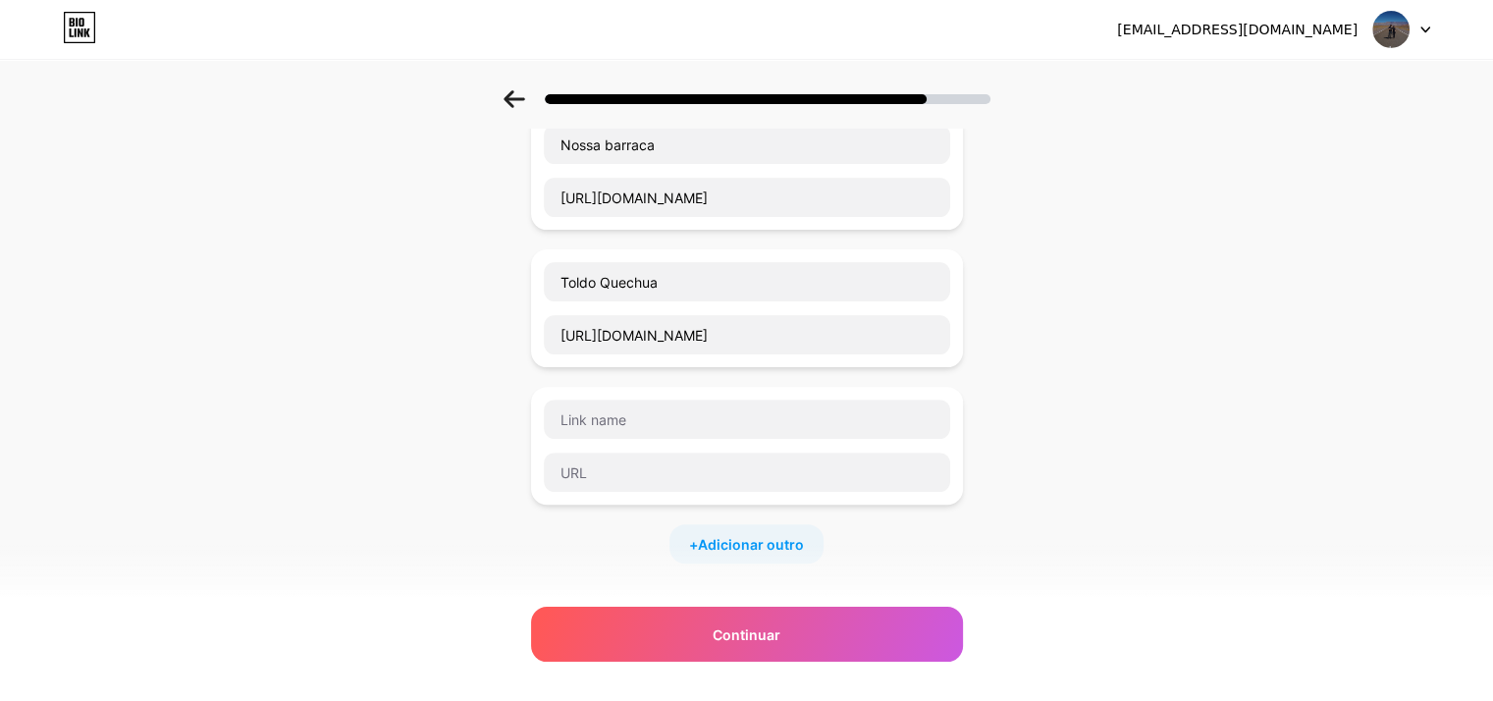
scroll to position [589, 0]
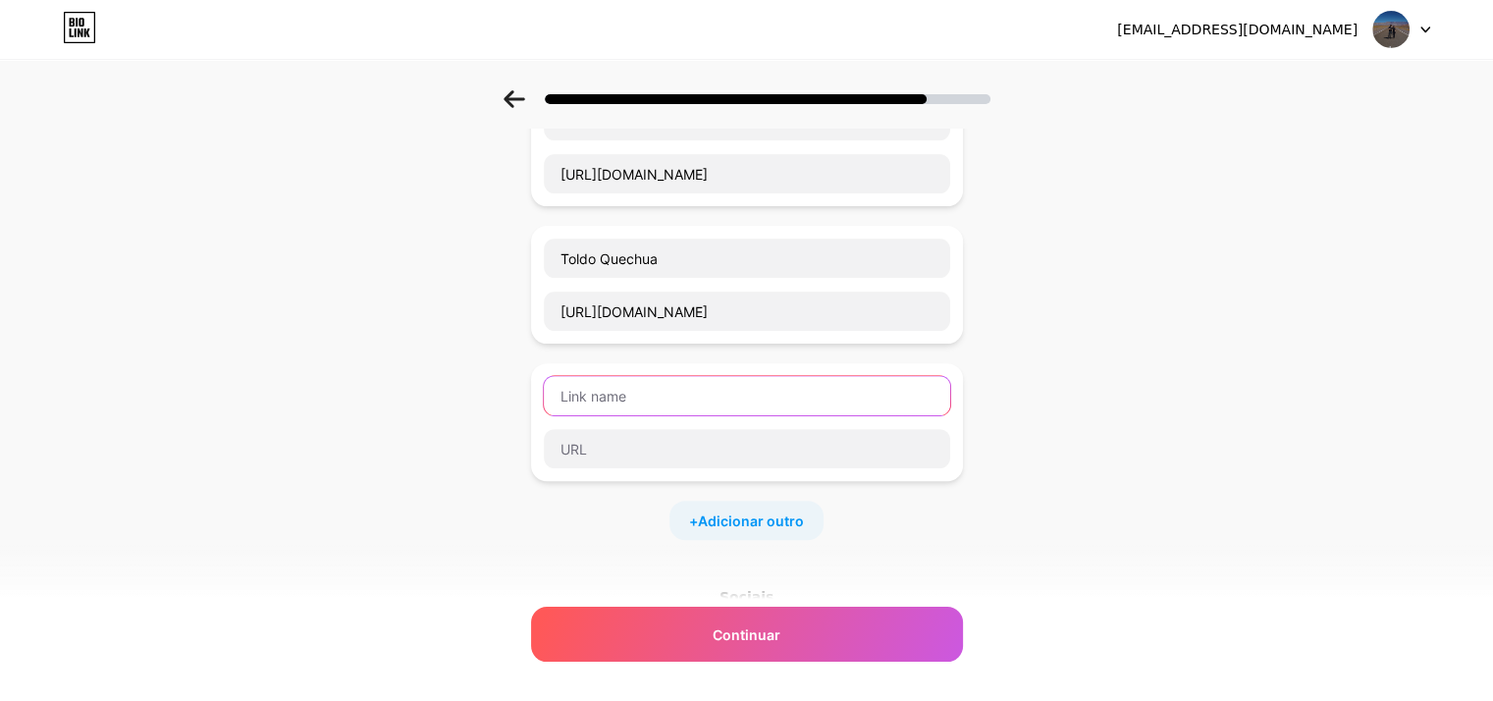
click at [697, 394] on input "text" at bounding box center [747, 395] width 406 height 39
click at [606, 391] on input "Fogarreiro" at bounding box center [747, 395] width 406 height 39
type input "Fogareiro"
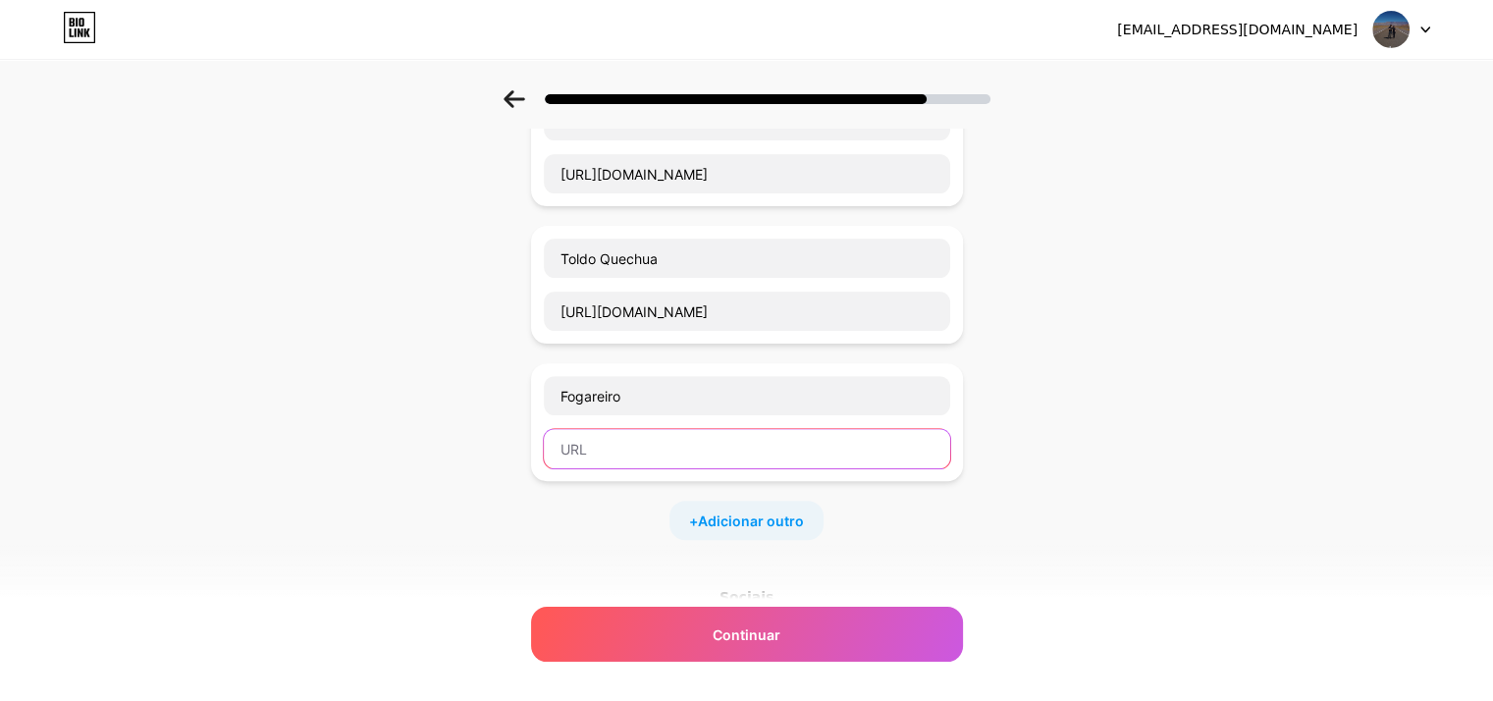
click at [703, 441] on input "text" at bounding box center [747, 448] width 406 height 39
paste input "https://mercadolivre.com/sec/2Bo6P92"
type input "https://mercadolivre.com/sec/2Bo6P92"
click at [1030, 437] on div "Comece com um link Adicione qualquer coisa que você queira que seus seguidores …" at bounding box center [746, 199] width 1493 height 1397
click at [779, 517] on font "Adicionar outro" at bounding box center [751, 520] width 106 height 17
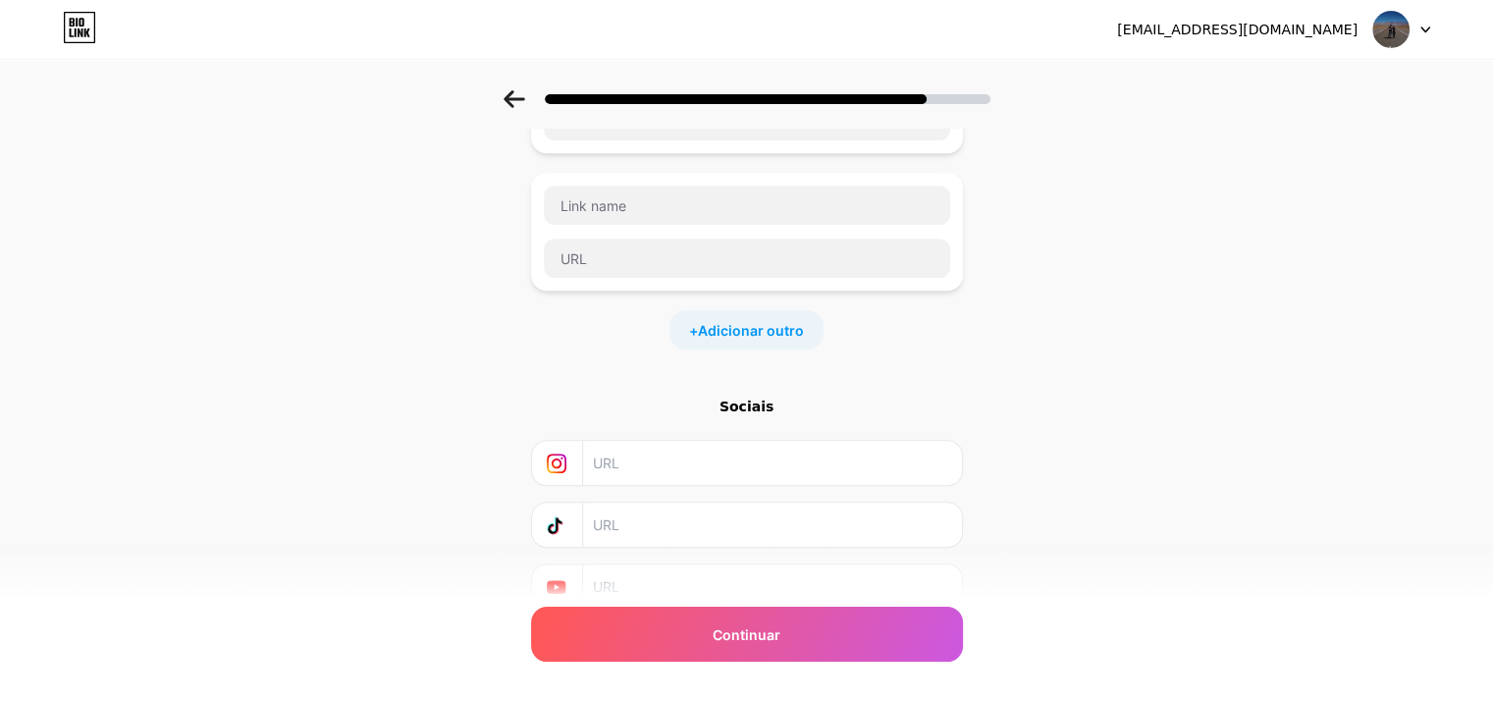
scroll to position [883, 0]
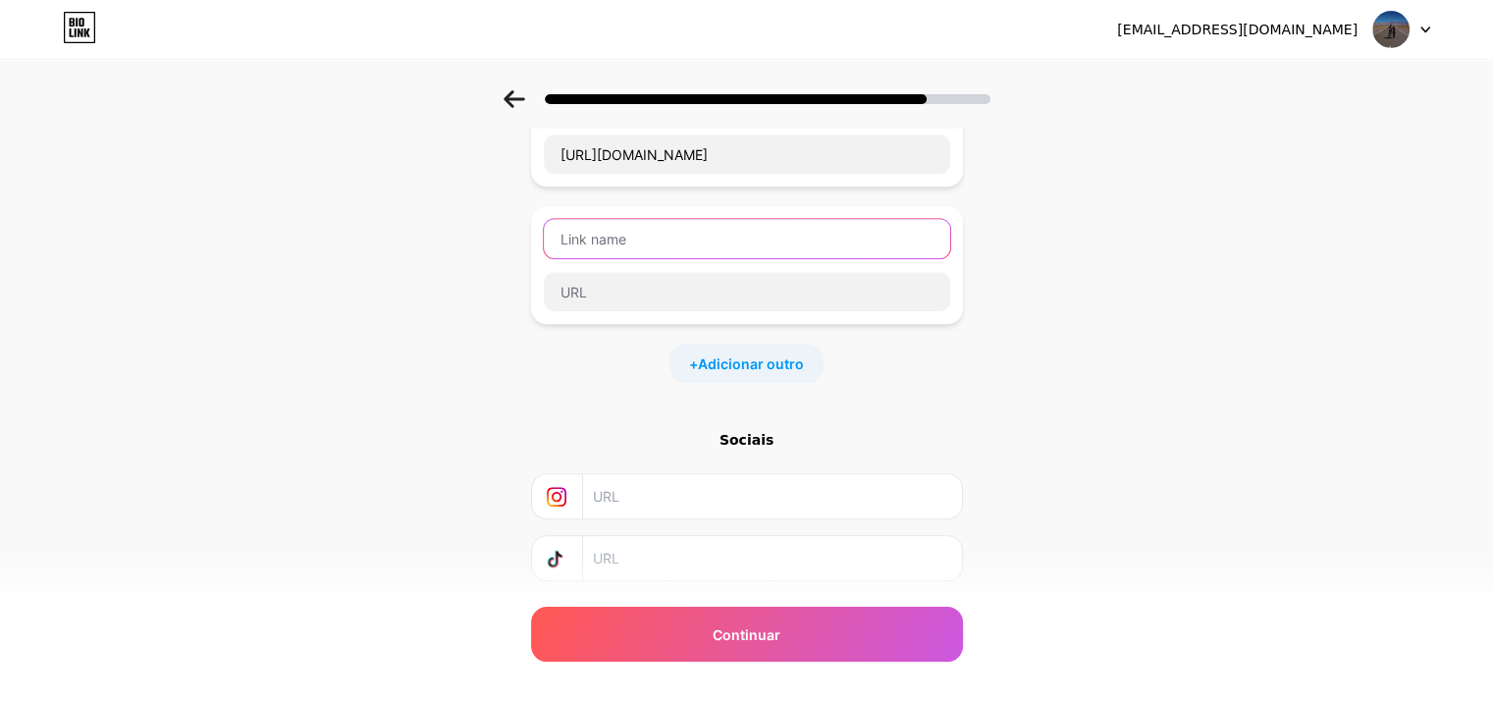
click at [689, 236] on input "text" at bounding box center [747, 238] width 406 height 39
click at [632, 229] on input "Geladeira 32L" at bounding box center [747, 238] width 406 height 39
type input "Geladeira cozinha 32L"
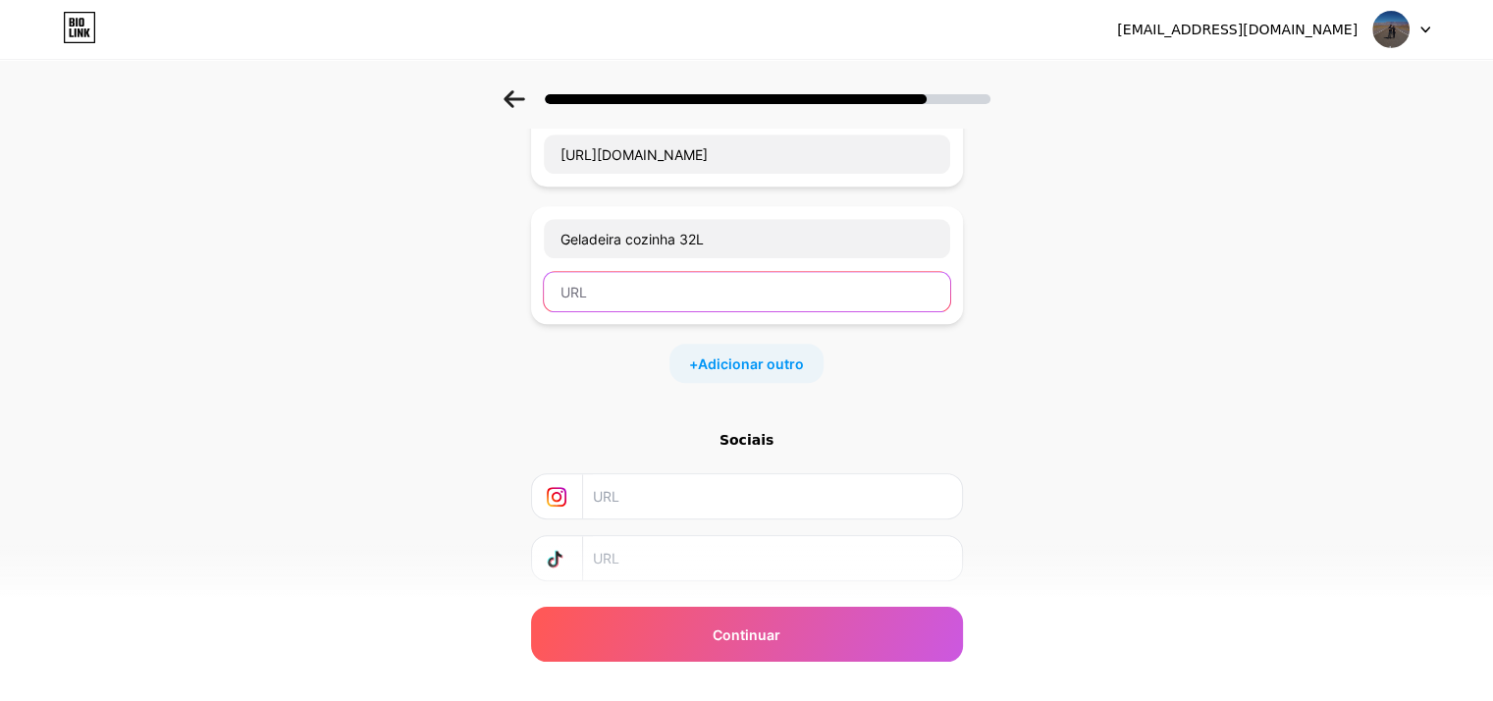
click at [655, 299] on input "text" at bounding box center [747, 291] width 406 height 39
paste input "https://mercadolivre.com/sec/1JevoN4"
type input "https://mercadolivre.com/sec/1JevoN4"
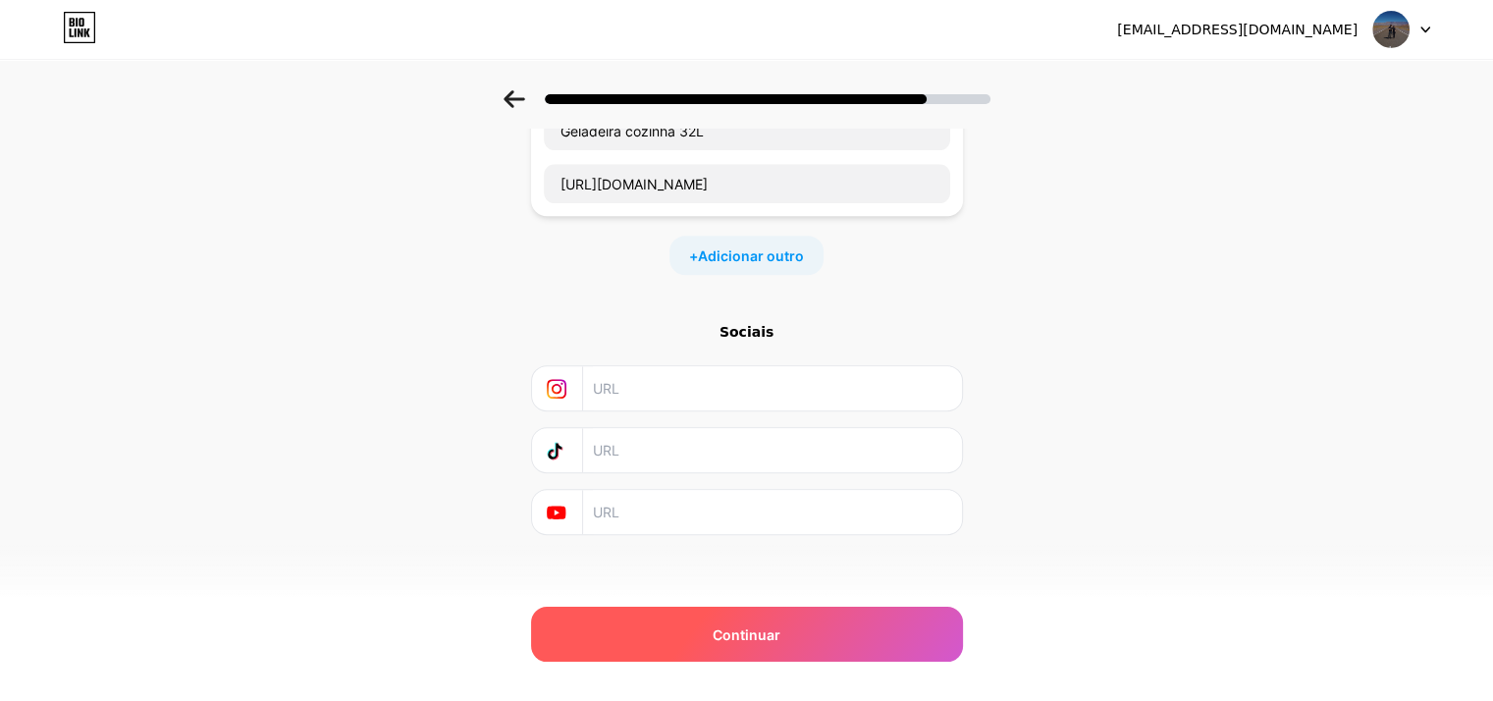
scroll to position [994, 0]
click at [817, 646] on div "Continuar" at bounding box center [747, 634] width 432 height 55
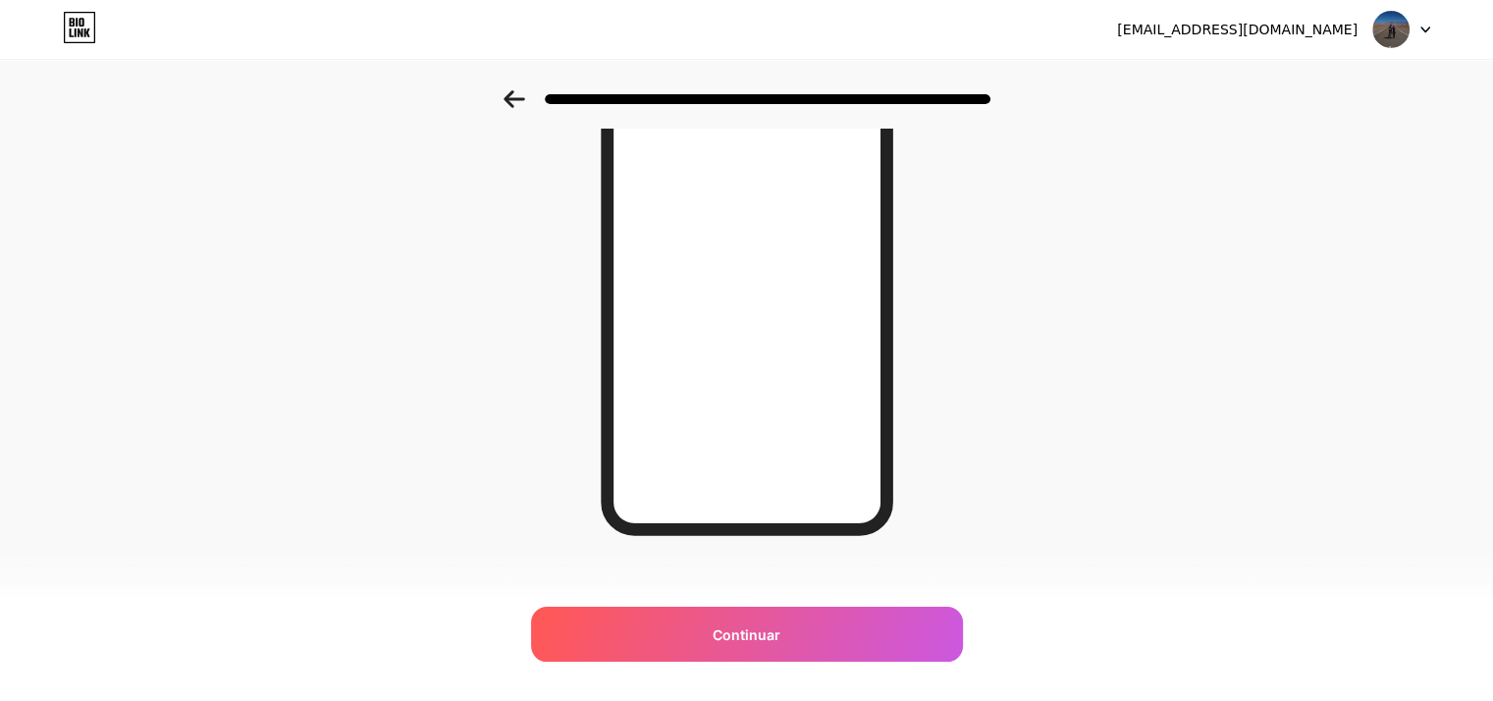
scroll to position [285, 0]
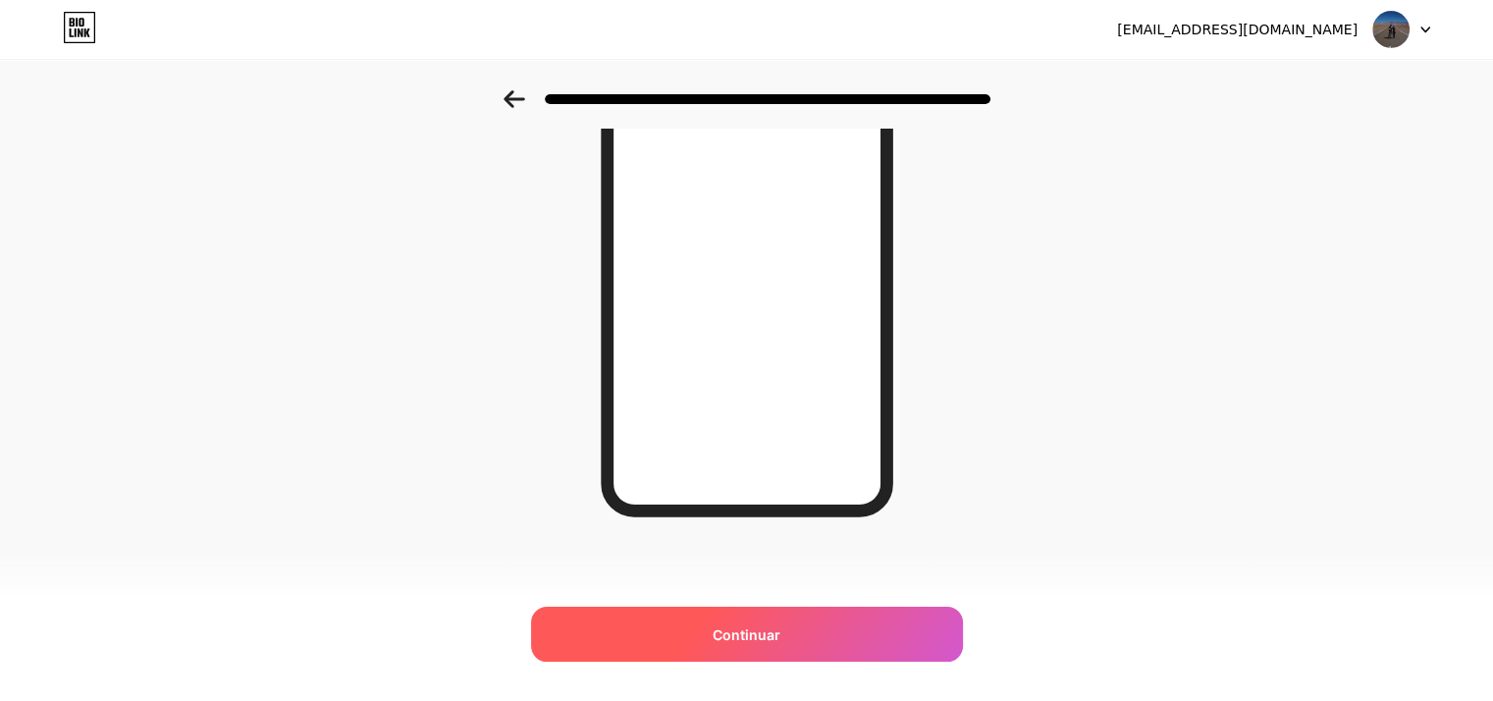
click at [779, 620] on div "Continuar" at bounding box center [747, 634] width 432 height 55
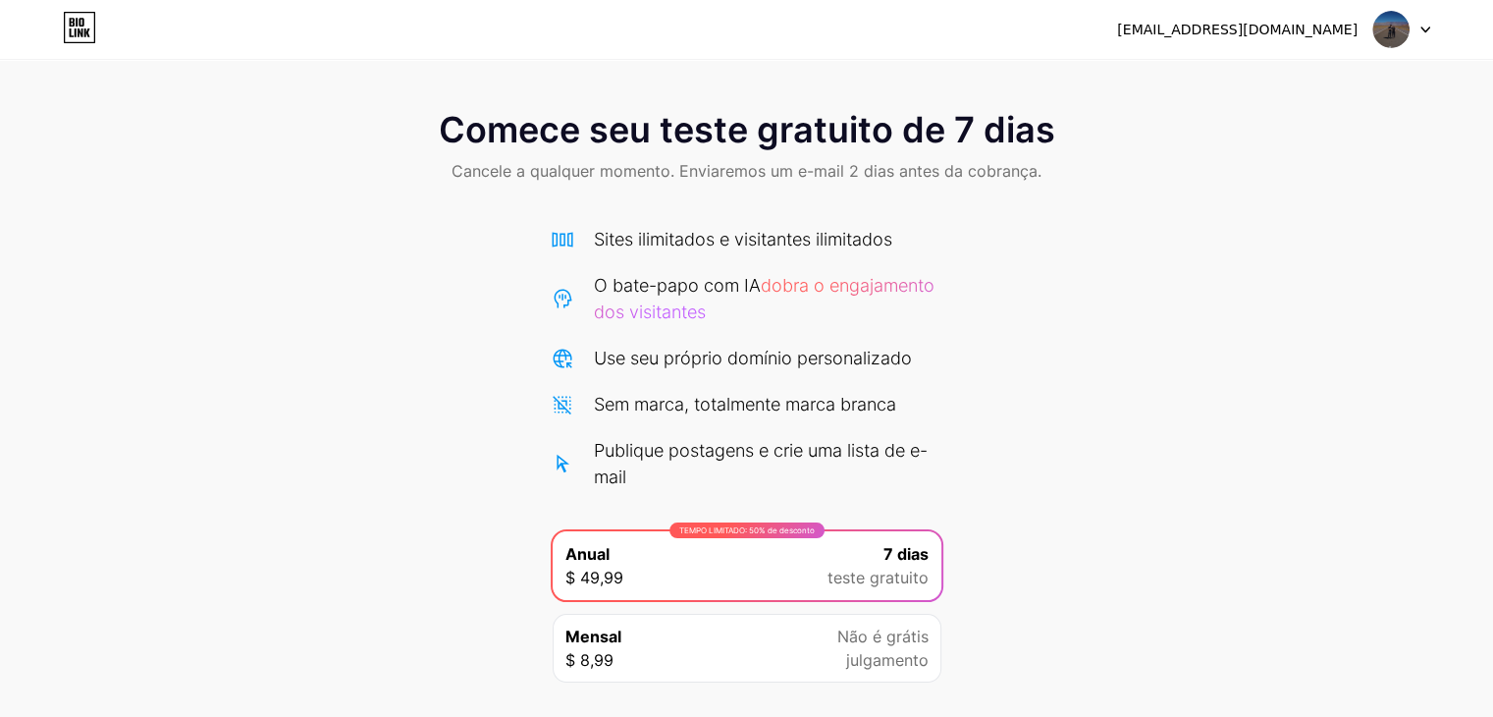
click at [1154, 267] on div "Comece seu teste gratuito de 7 dias Cancele a qualquer momento. Enviaremos um e…" at bounding box center [746, 427] width 1493 height 674
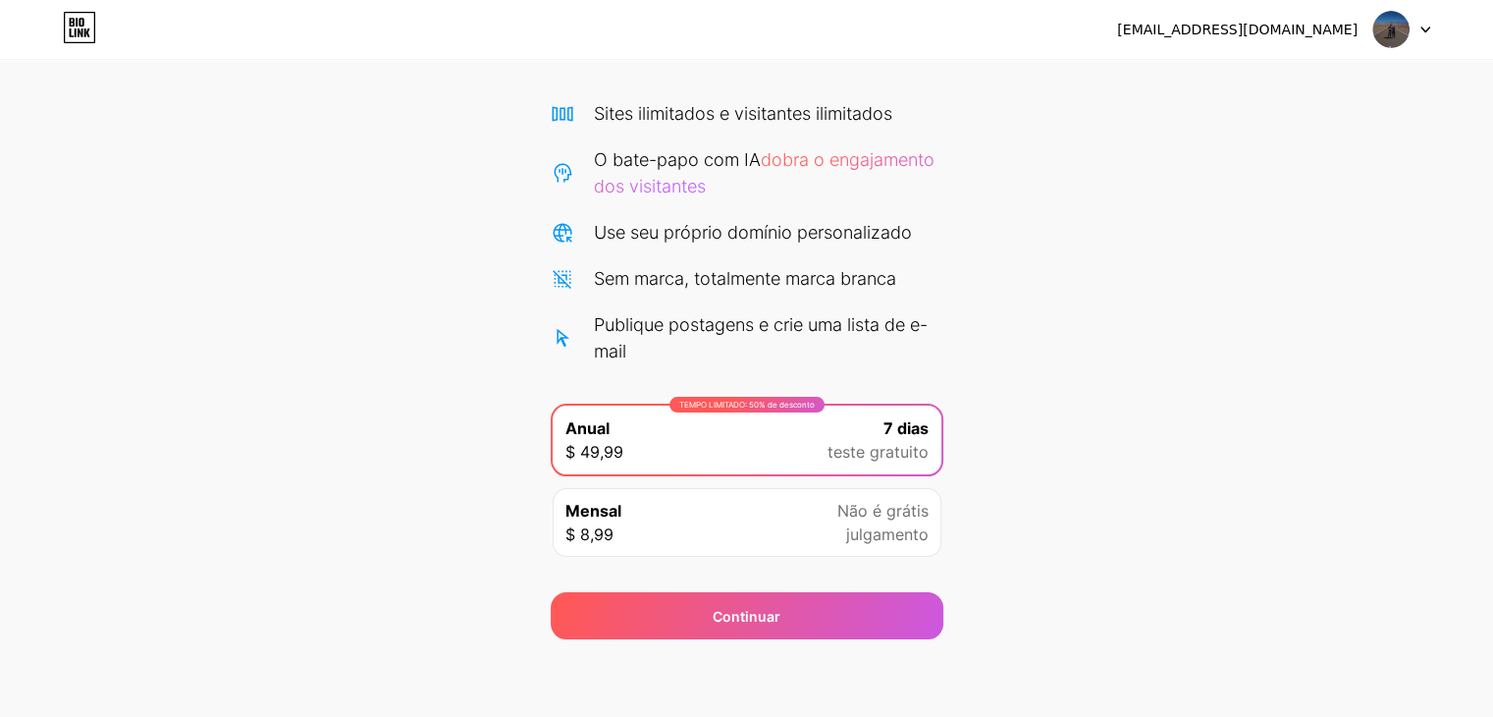
scroll to position [8, 0]
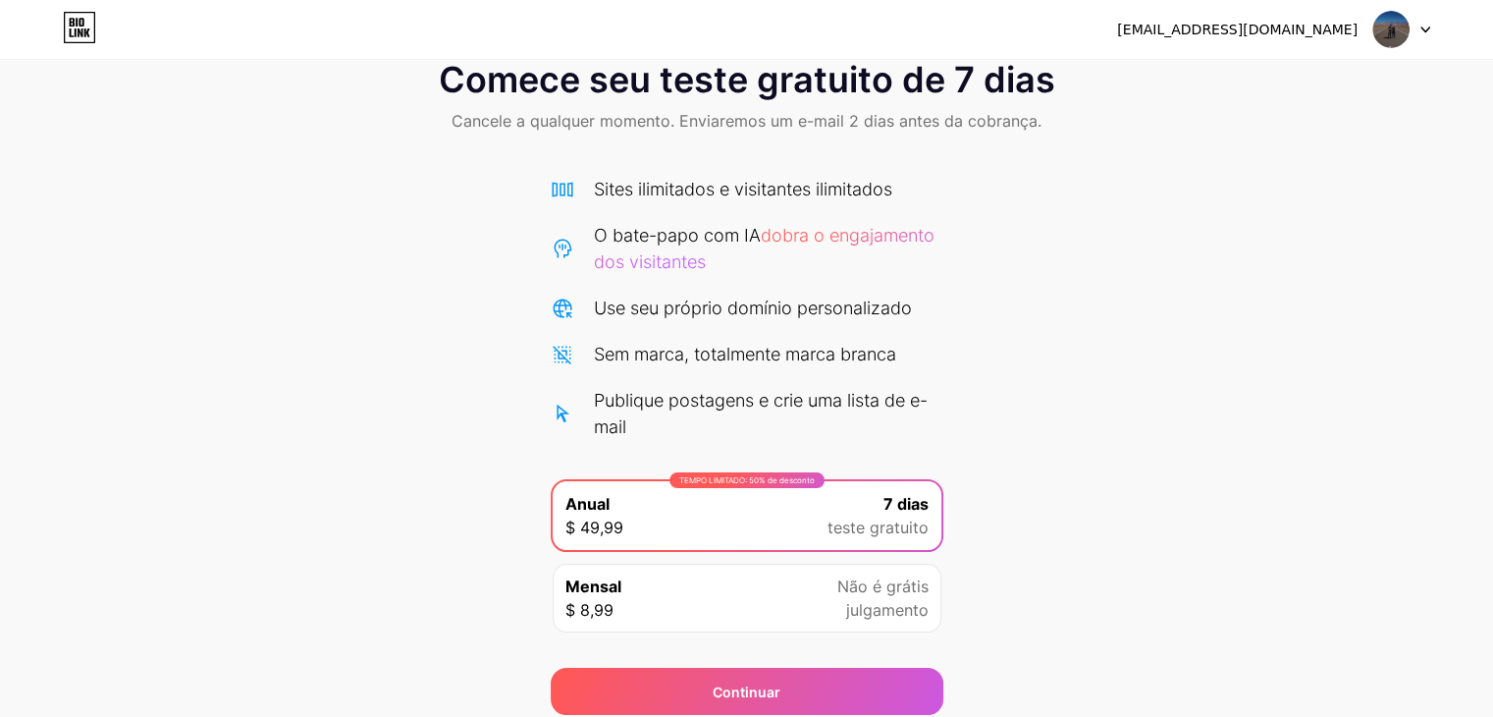
click at [1038, 338] on div "Comece seu teste gratuito de 7 dias Cancele a qualquer momento. Enviaremos um e…" at bounding box center [746, 377] width 1493 height 674
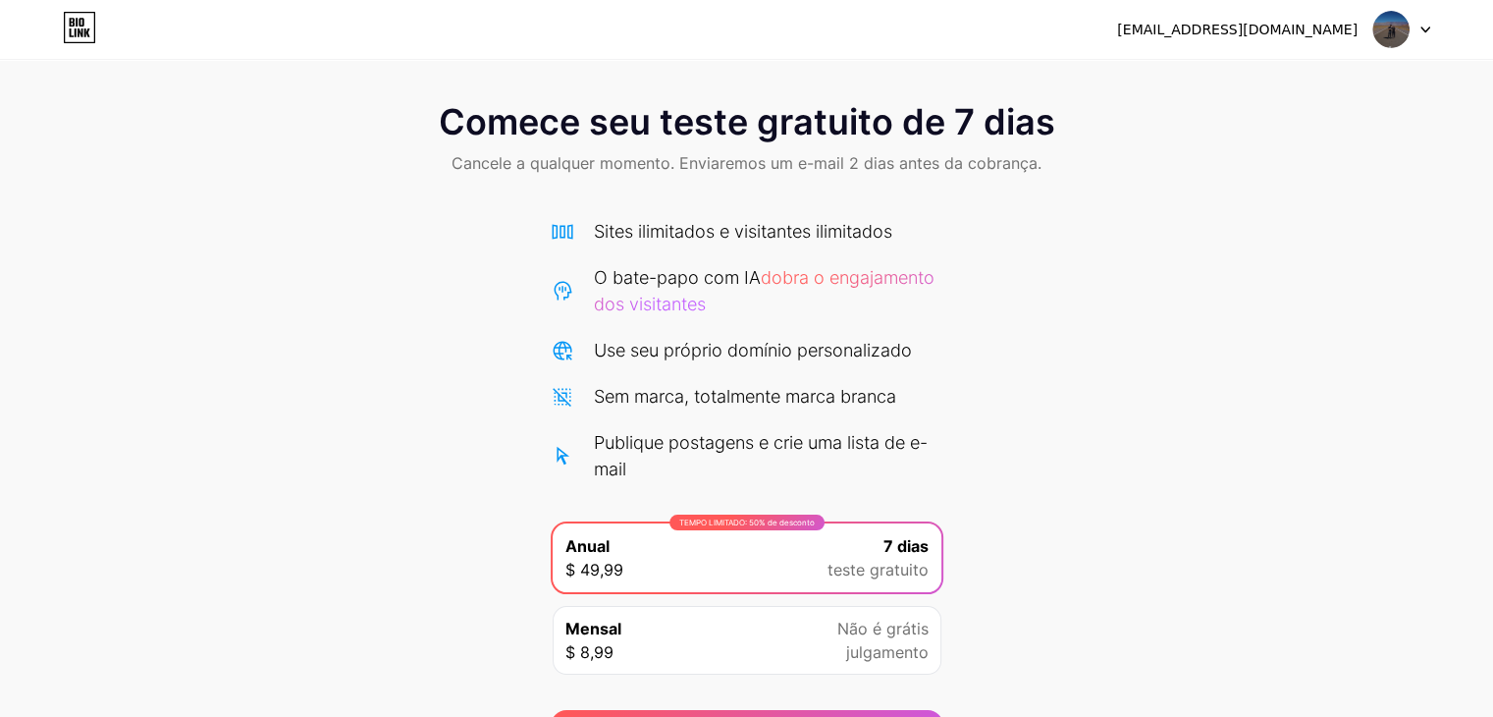
scroll to position [0, 0]
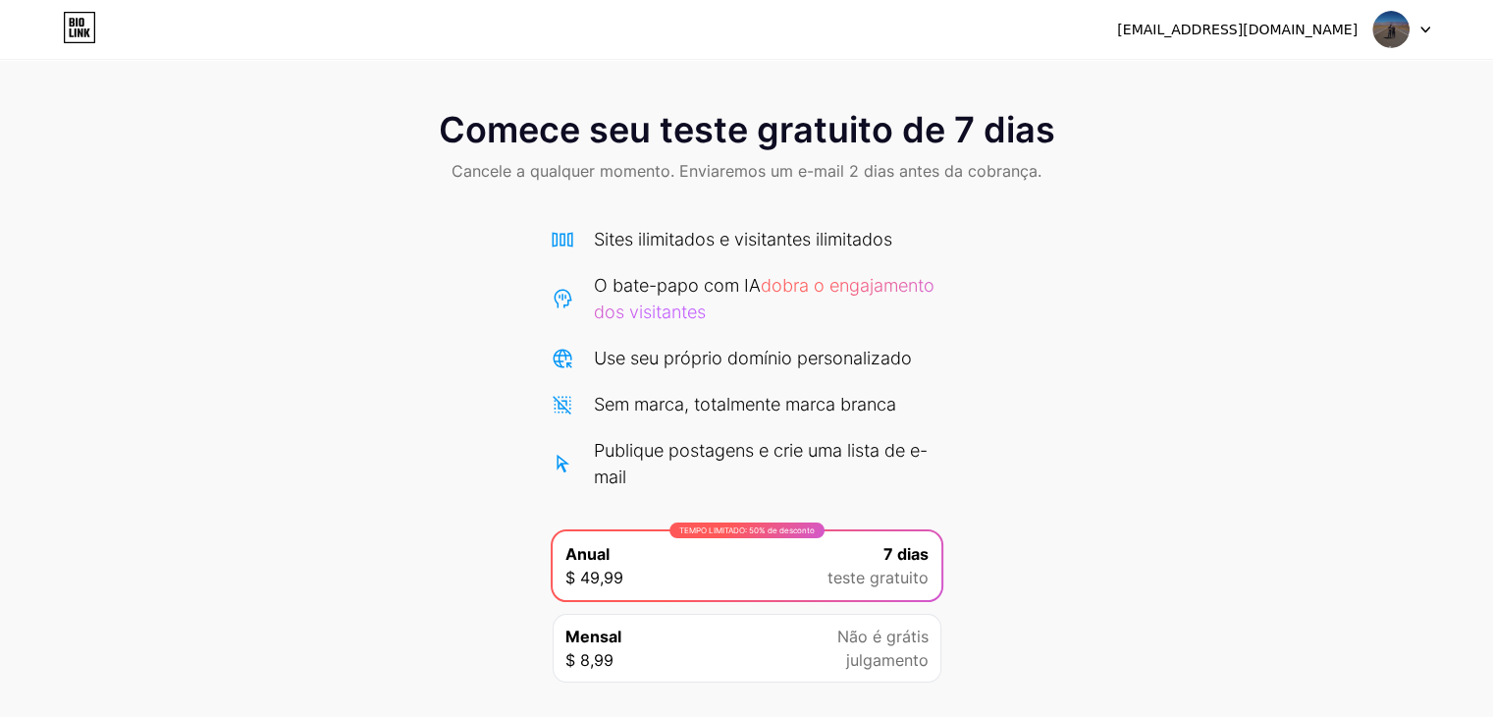
click at [1280, 197] on div "Comece seu teste gratuito de 7 dias Cancele a qualquer momento. Enviaremos um e…" at bounding box center [746, 148] width 1493 height 116
click at [1265, 25] on font "[EMAIL_ADDRESS][DOMAIN_NAME]" at bounding box center [1237, 30] width 240 height 16
click at [1422, 17] on div at bounding box center [1401, 29] width 57 height 35
click at [1396, 32] on img at bounding box center [1390, 29] width 37 height 37
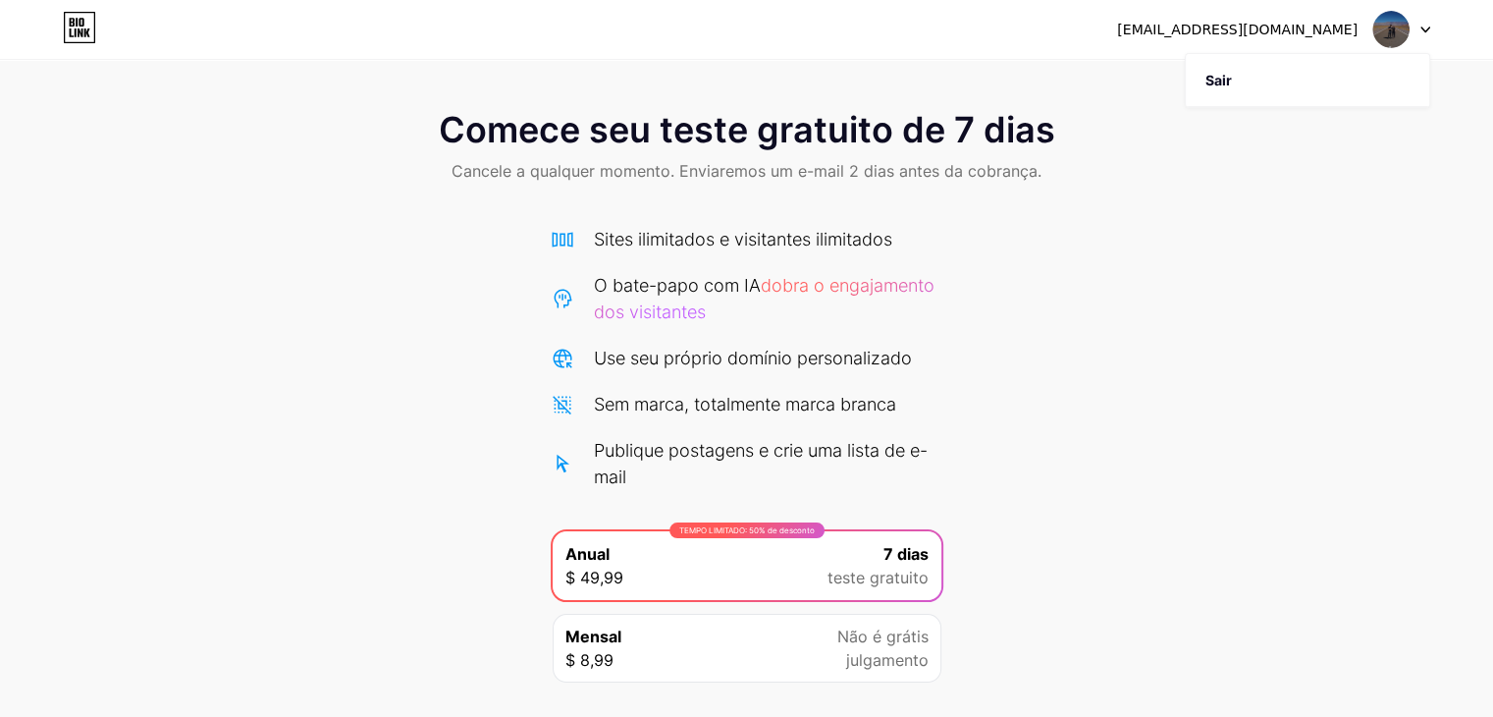
click at [1394, 29] on img at bounding box center [1390, 29] width 37 height 37
click at [81, 32] on icon at bounding box center [80, 32] width 5 height 9
